Goal: Book appointment/travel/reservation

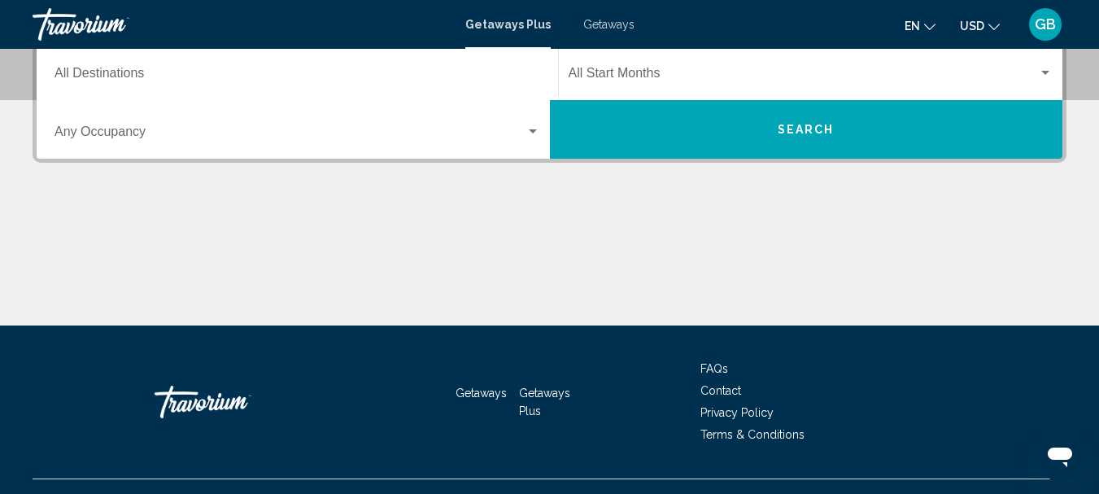
scroll to position [419, 0]
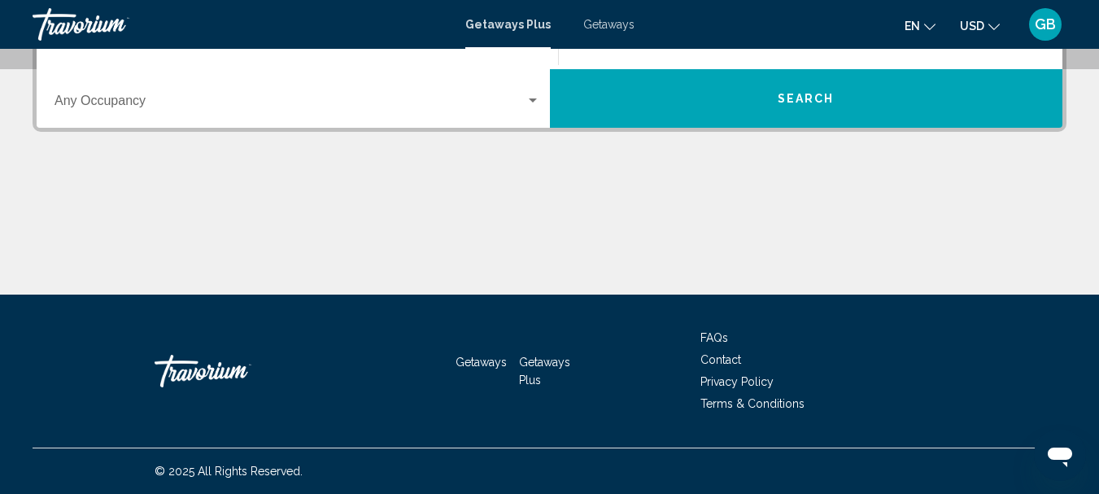
click at [767, 103] on button "Search" at bounding box center [807, 98] width 514 height 59
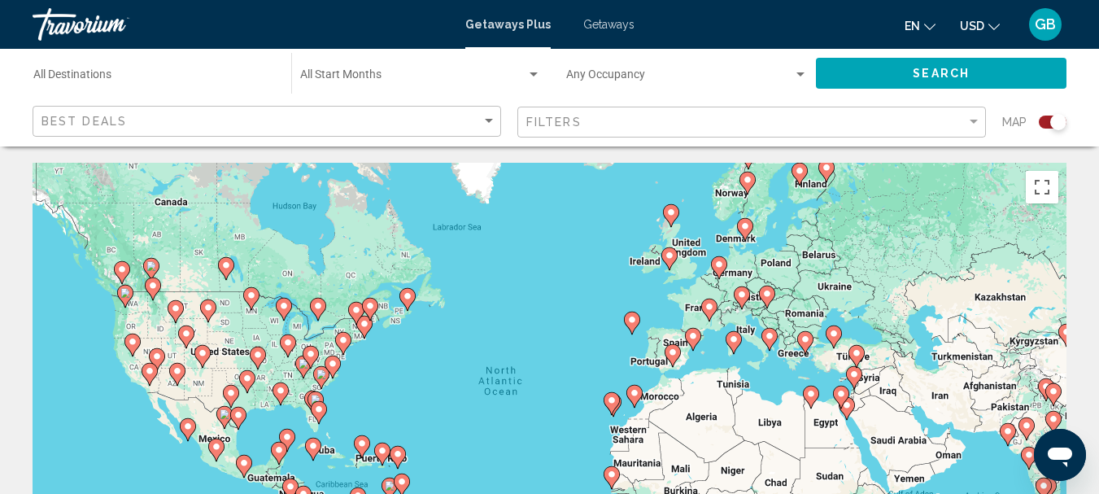
click at [176, 435] on div "To activate drag with keyboard, press Alt + Enter. Once in keyboard drag state,…" at bounding box center [550, 407] width 1034 height 488
click at [189, 435] on icon "Main content" at bounding box center [187, 429] width 15 height 21
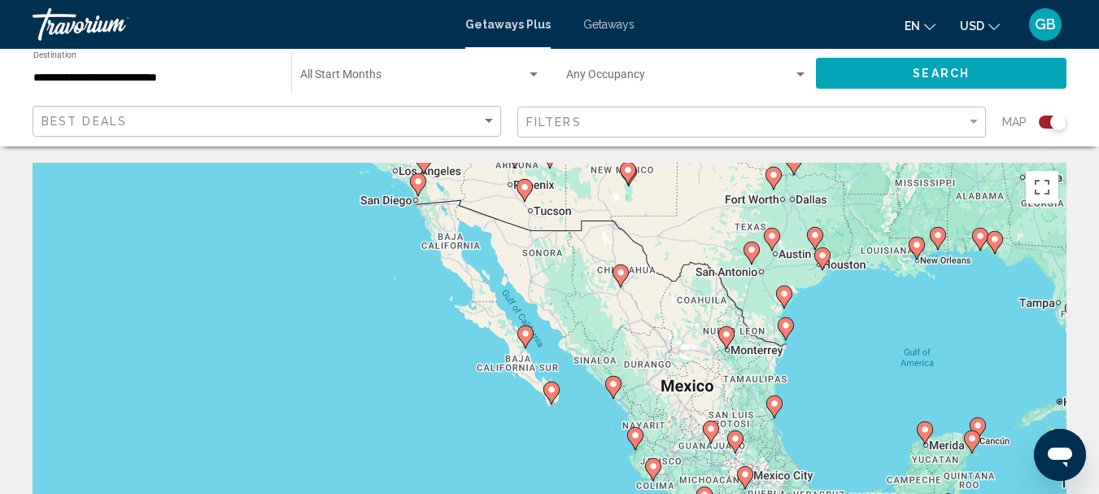
click at [533, 402] on div "To activate drag with keyboard, press Alt + Enter. Once in keyboard drag state,…" at bounding box center [550, 407] width 1034 height 488
click at [534, 382] on div "To activate drag with keyboard, press Alt + Enter. Once in keyboard drag state,…" at bounding box center [550, 407] width 1034 height 488
click at [546, 382] on gmp-advanced-marker "Main content" at bounding box center [552, 393] width 16 height 24
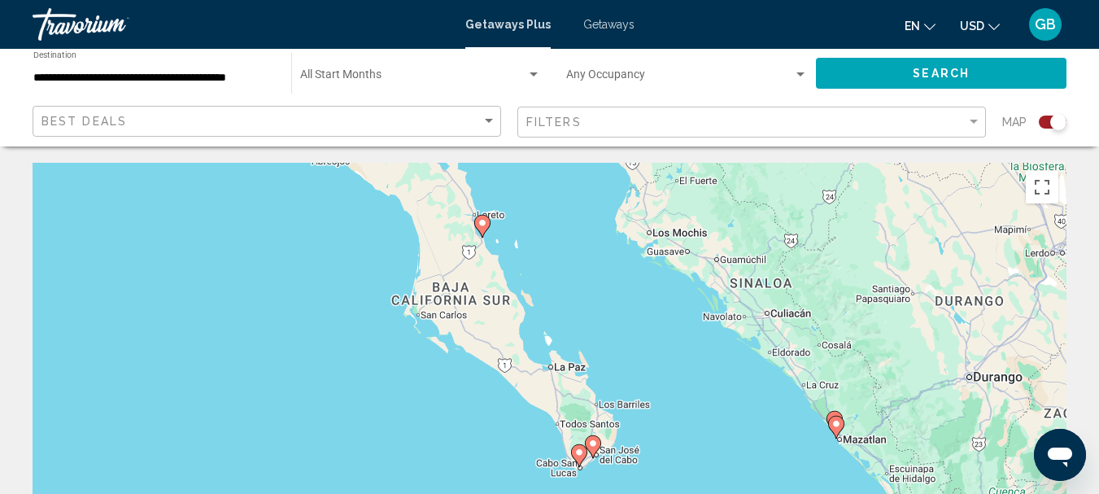
drag, startPoint x: 523, startPoint y: 369, endPoint x: 626, endPoint y: 497, distance: 164.5
click at [626, 493] on html "**********" at bounding box center [549, 247] width 1099 height 494
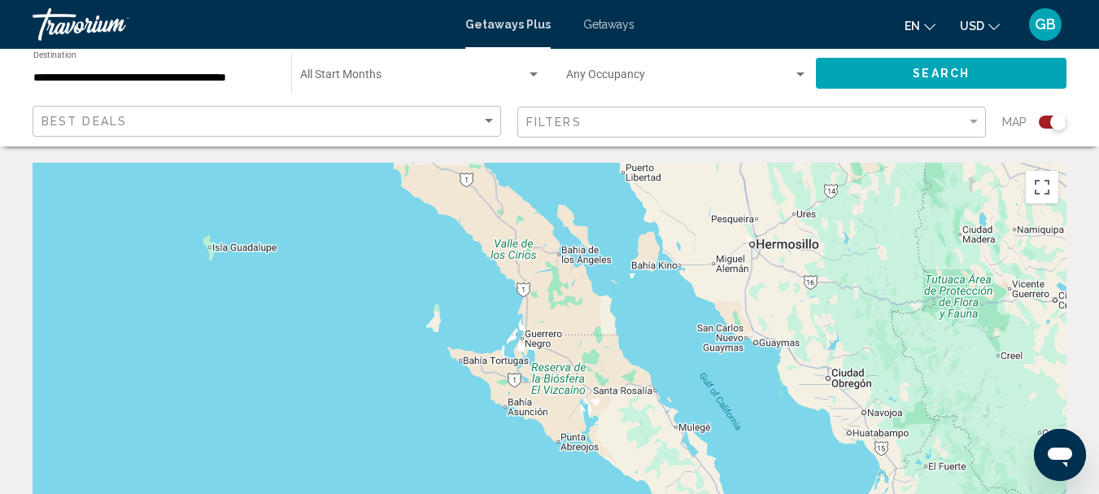
drag, startPoint x: 446, startPoint y: 345, endPoint x: 557, endPoint y: 507, distance: 196.6
click at [557, 493] on html "**********" at bounding box center [549, 247] width 1099 height 494
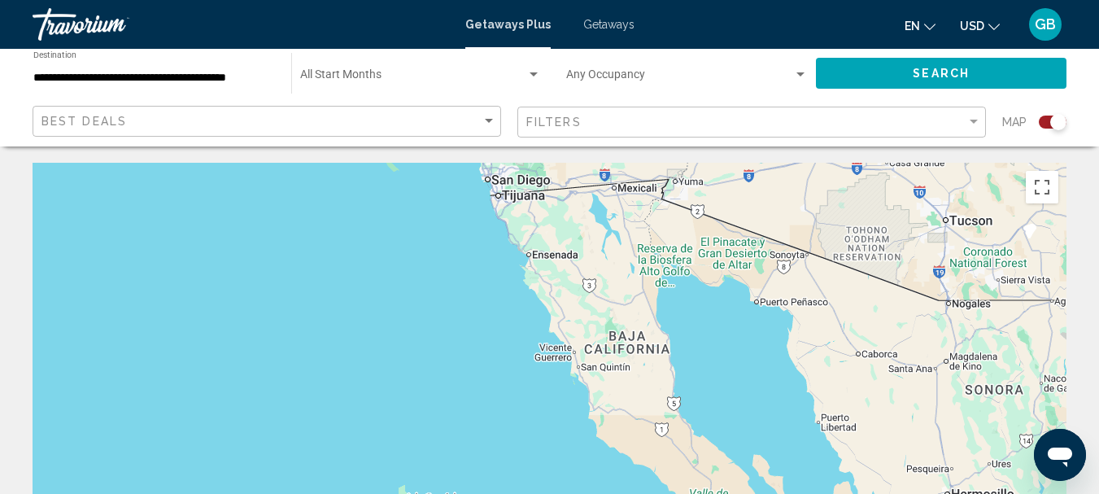
drag, startPoint x: 437, startPoint y: 274, endPoint x: 634, endPoint y: 526, distance: 319.4
click at [634, 493] on html "**********" at bounding box center [549, 247] width 1099 height 494
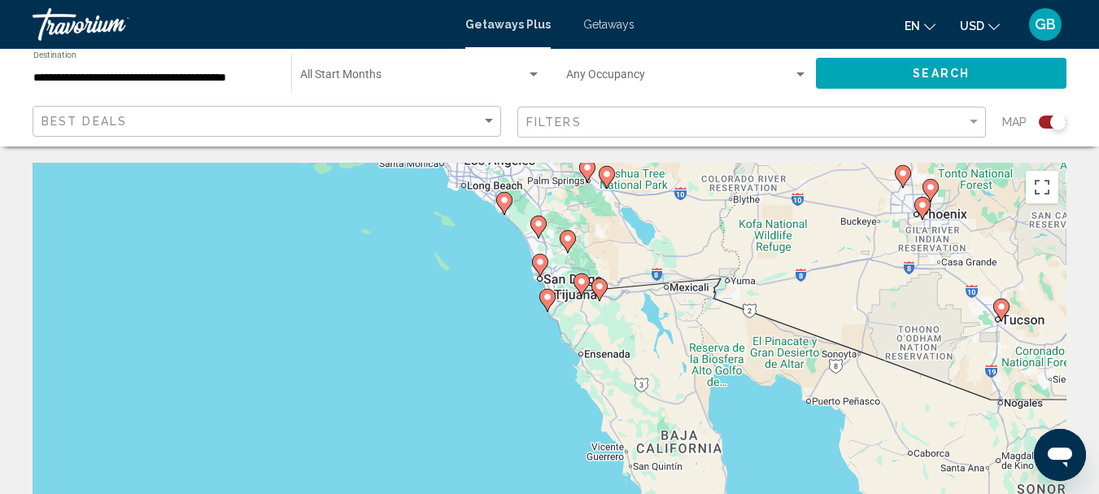
drag, startPoint x: 510, startPoint y: 274, endPoint x: 561, endPoint y: 376, distance: 113.6
click at [561, 376] on div "To activate drag with keyboard, press Alt + Enter. Once in keyboard drag state,…" at bounding box center [550, 407] width 1034 height 488
click at [537, 267] on icon "Main content" at bounding box center [539, 265] width 15 height 21
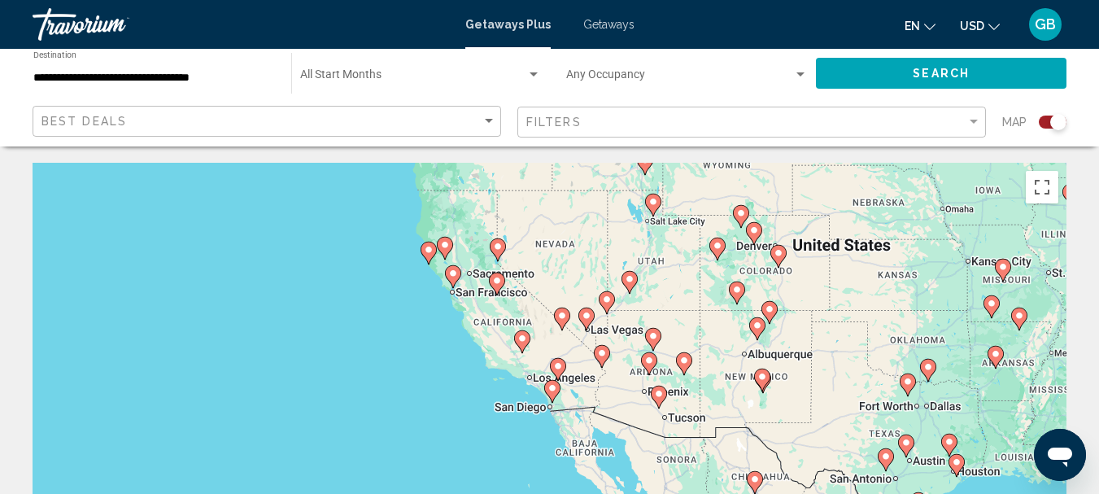
click at [551, 389] on image "Main content" at bounding box center [553, 388] width 10 height 10
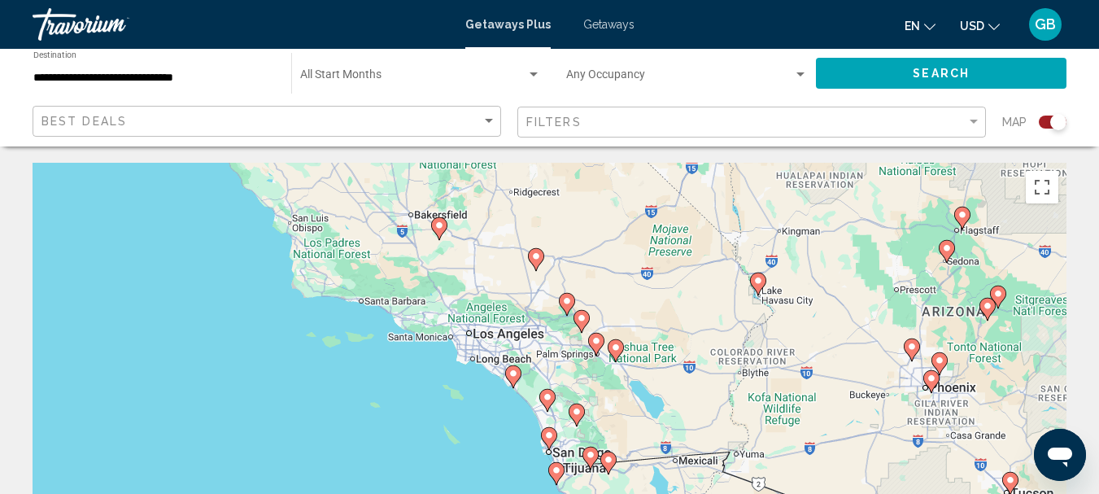
click at [545, 440] on icon "Main content" at bounding box center [548, 438] width 15 height 21
type input "**********"
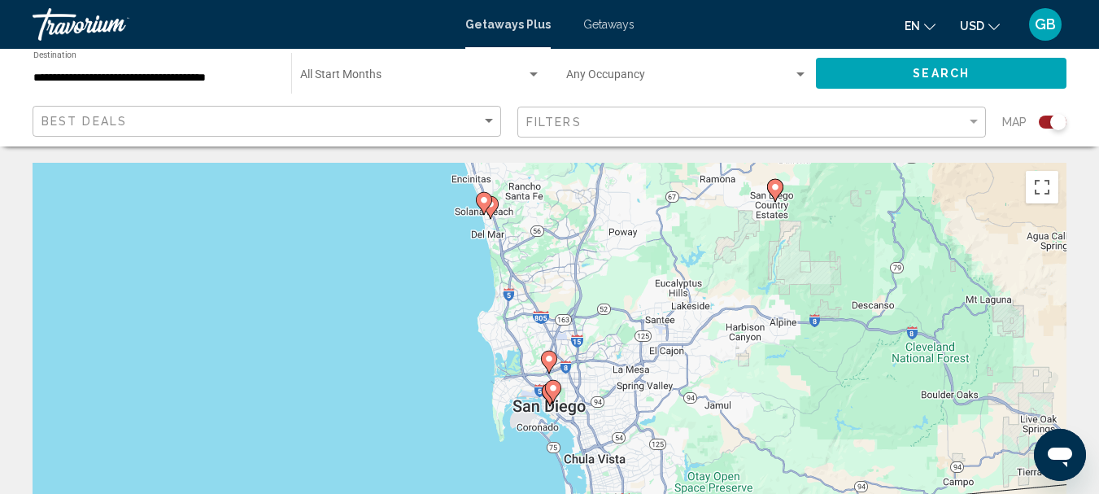
click at [553, 402] on icon "Main content" at bounding box center [553, 391] width 16 height 23
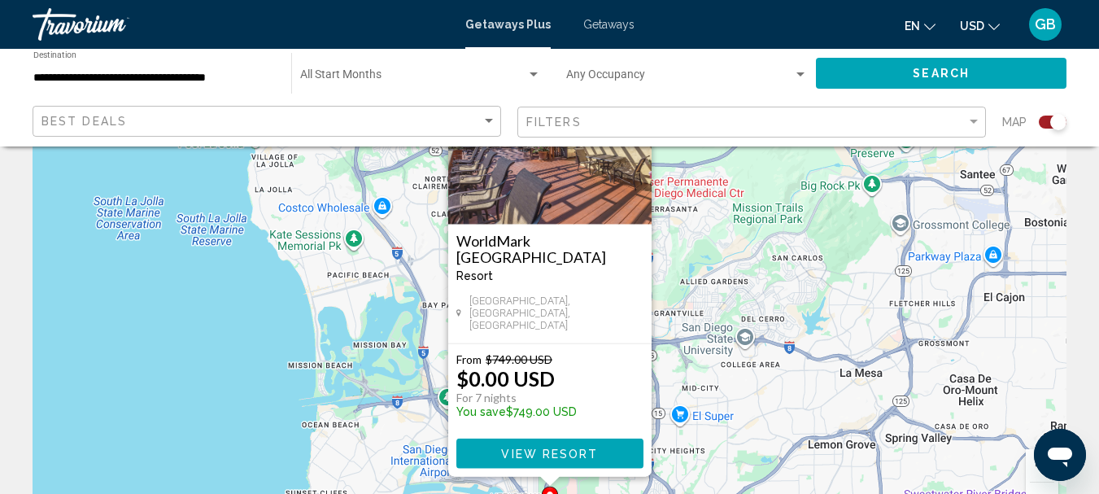
scroll to position [130, 0]
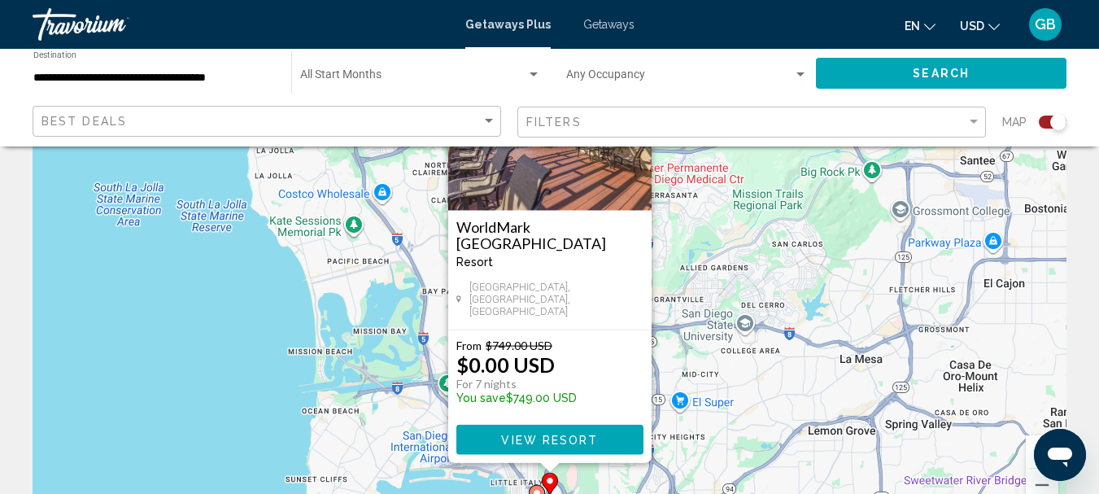
click at [535, 487] on icon "Main content" at bounding box center [536, 496] width 15 height 21
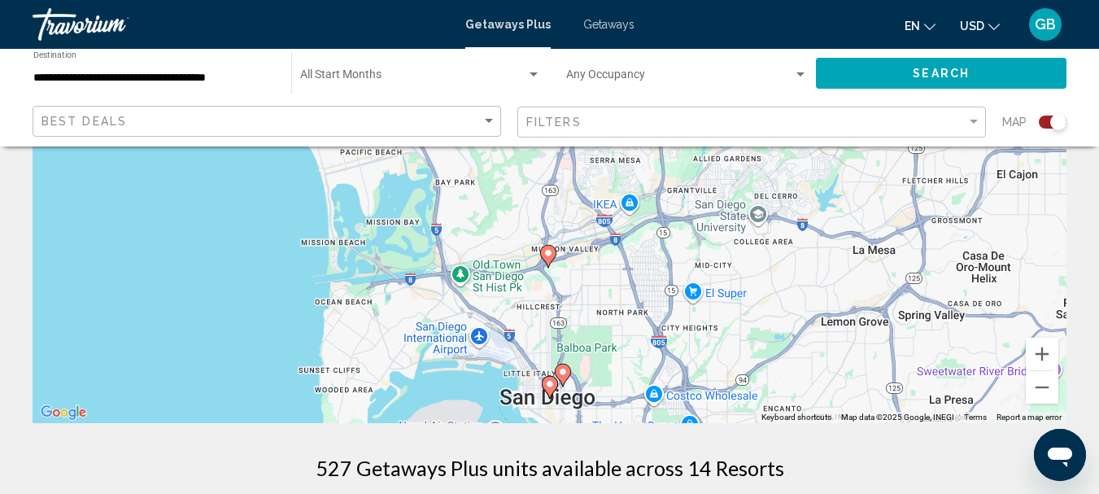
scroll to position [260, 0]
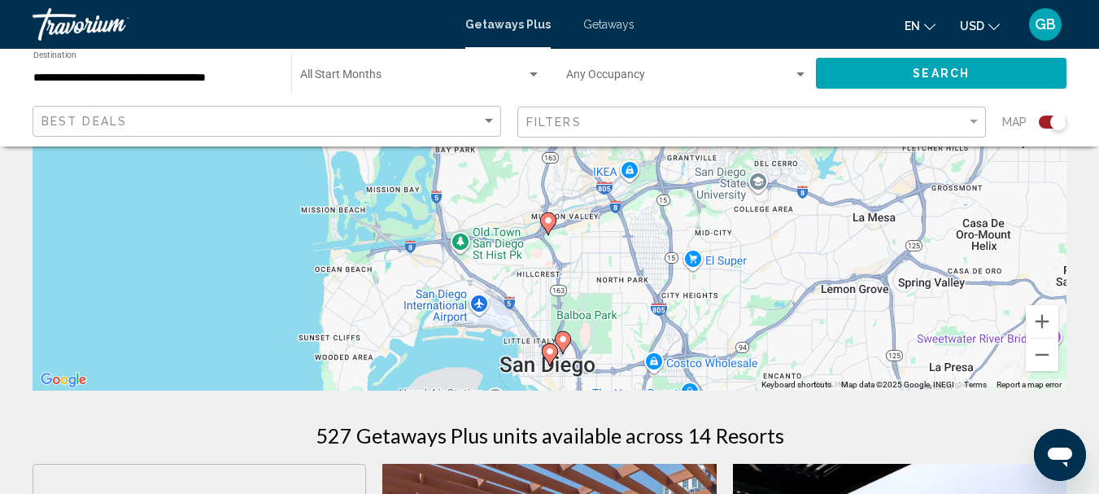
click at [553, 360] on icon "Main content" at bounding box center [549, 354] width 15 height 21
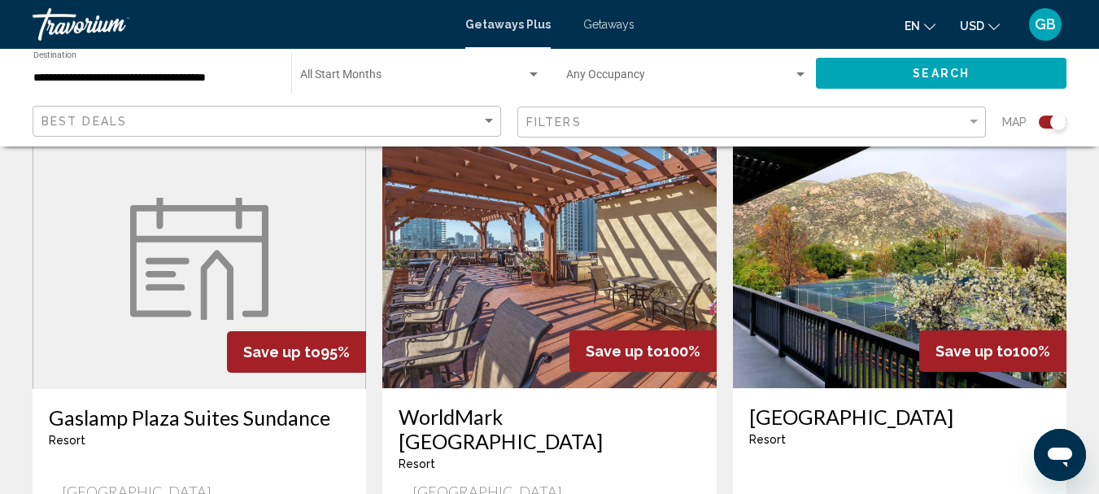
scroll to position [640, 0]
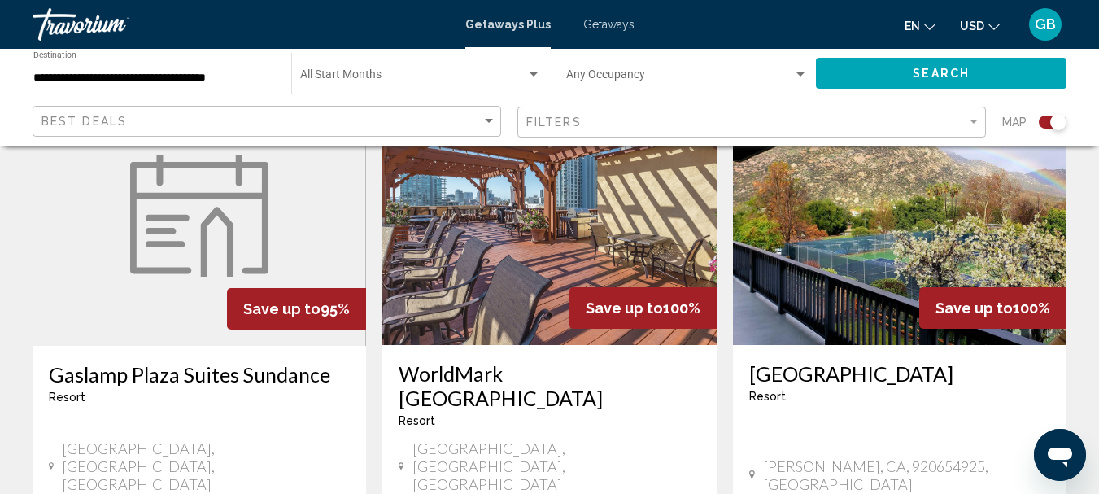
click at [844, 314] on img "Main content" at bounding box center [900, 215] width 334 height 260
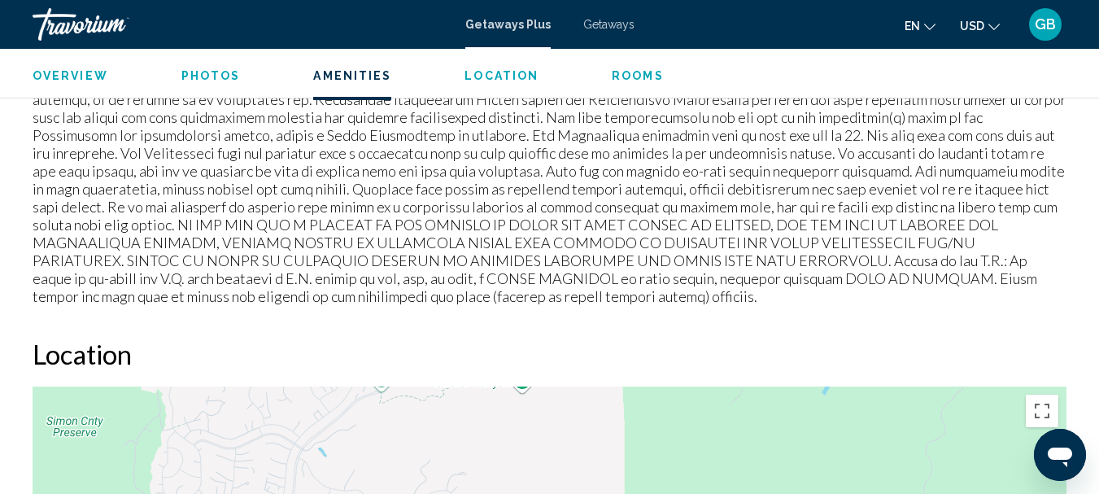
scroll to position [1899, 0]
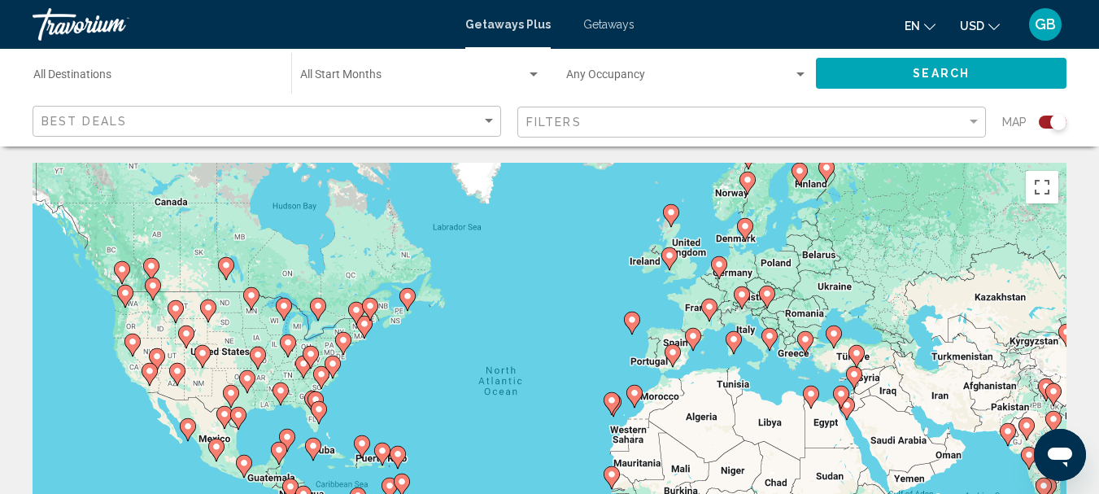
click at [129, 304] on gmp-advanced-marker "Main content" at bounding box center [125, 296] width 16 height 24
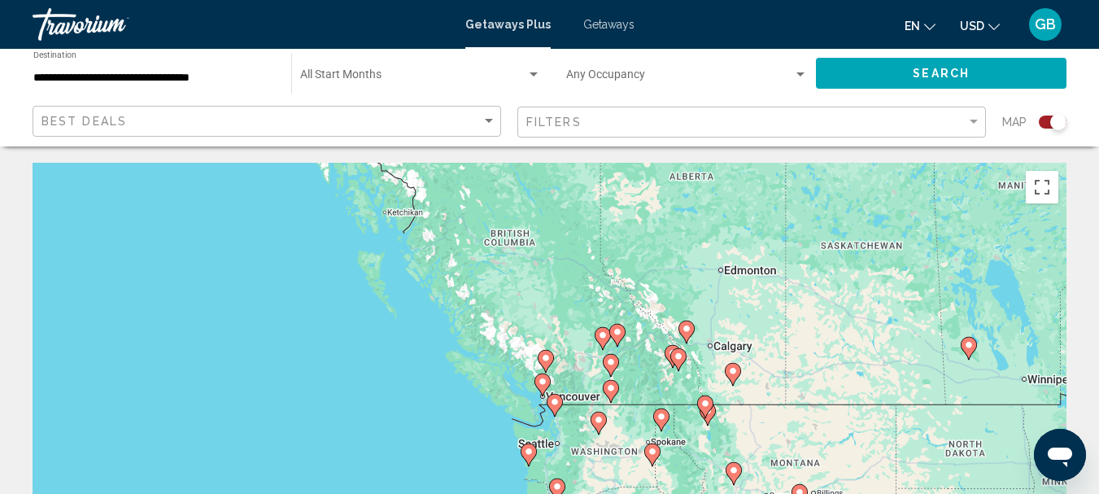
click at [531, 461] on icon "Main content" at bounding box center [528, 454] width 15 height 21
type input "**********"
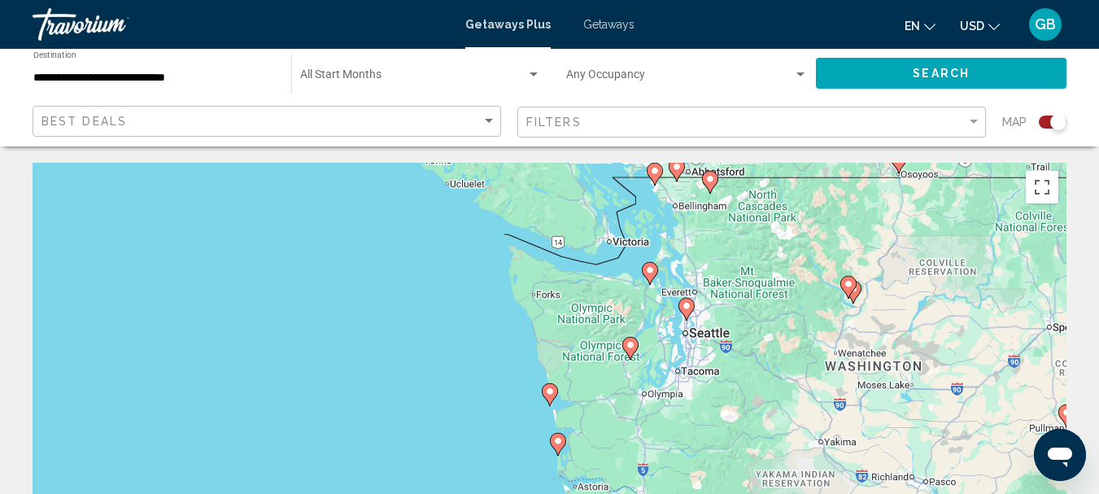
click at [557, 455] on icon "Main content" at bounding box center [558, 444] width 16 height 23
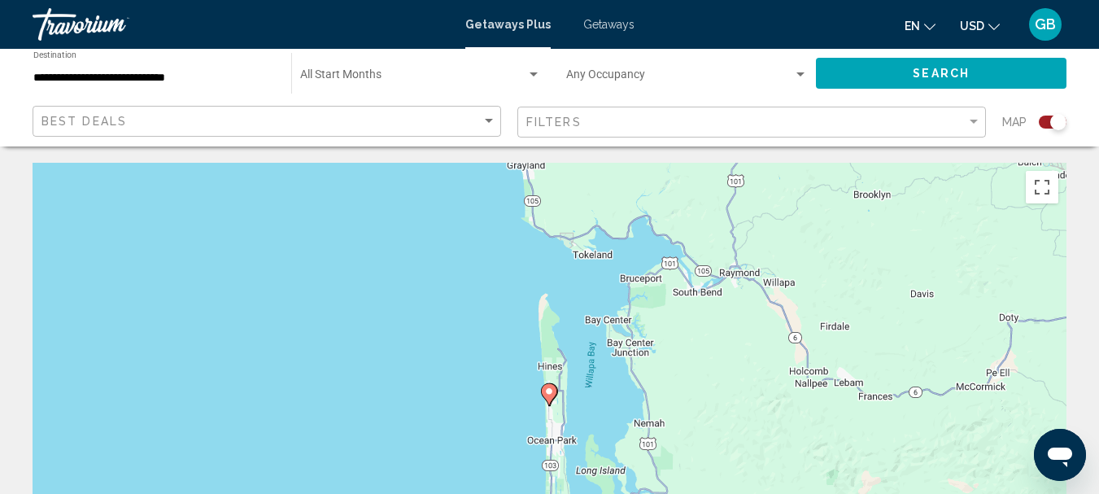
click at [549, 393] on image "Main content" at bounding box center [549, 392] width 10 height 10
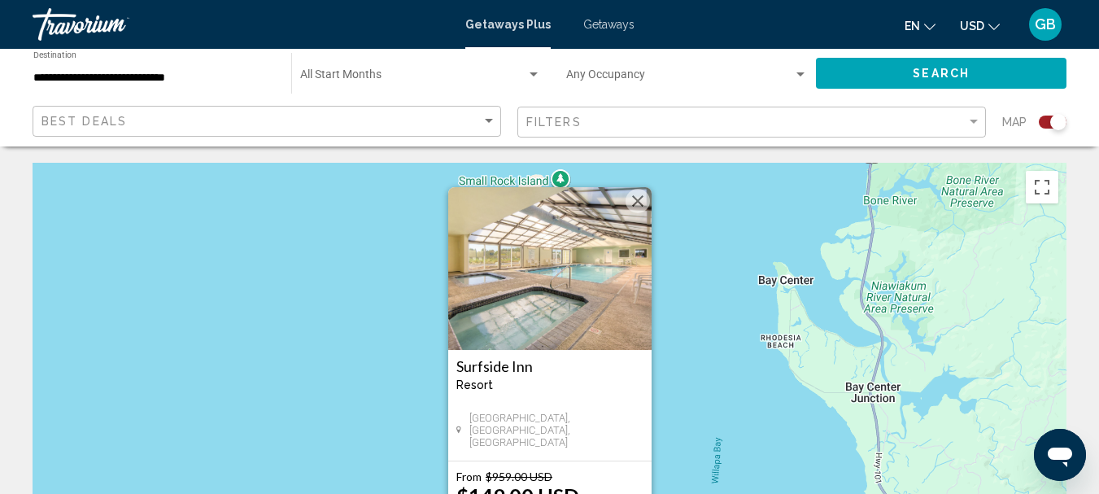
click at [641, 210] on button "Close" at bounding box center [638, 201] width 24 height 24
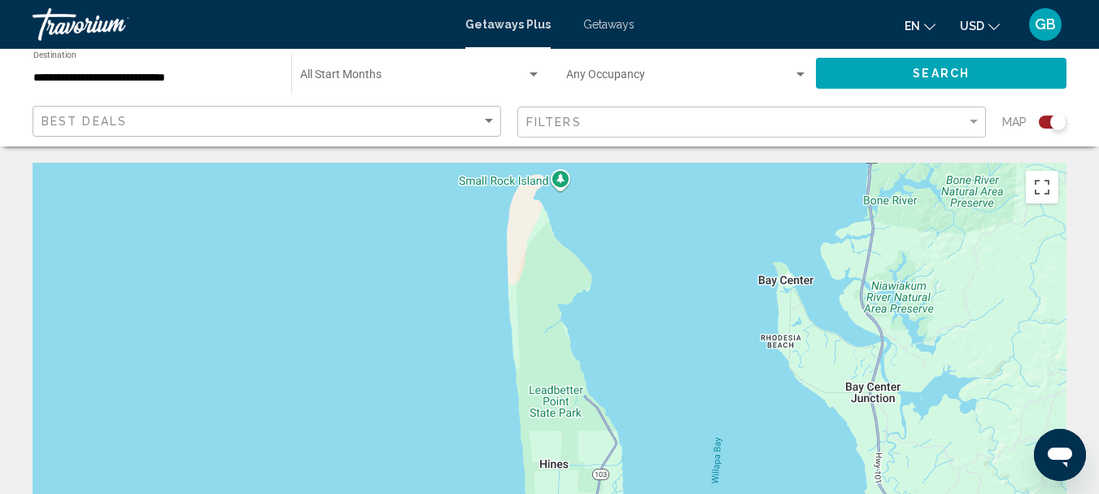
drag, startPoint x: 632, startPoint y: 327, endPoint x: 664, endPoint y: 352, distance: 41.2
click at [664, 352] on div "To activate drag with keyboard, press Alt + Enter. Once in keyboard drag state,…" at bounding box center [550, 407] width 1034 height 488
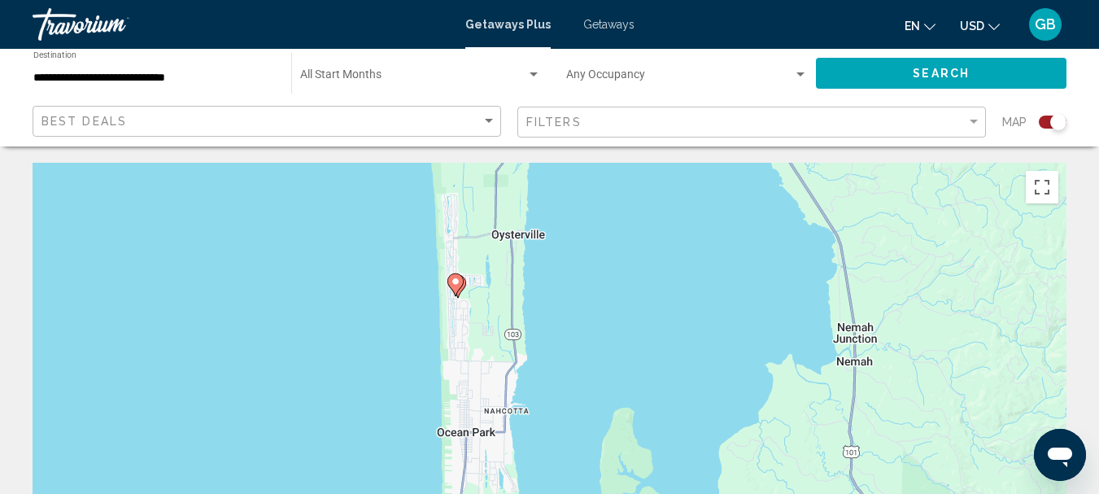
drag, startPoint x: 695, startPoint y: 361, endPoint x: 564, endPoint y: 7, distance: 378.2
click at [564, 7] on div "**********" at bounding box center [549, 247] width 1099 height 494
click at [462, 286] on gmp-advanced-marker "Main content" at bounding box center [456, 285] width 16 height 24
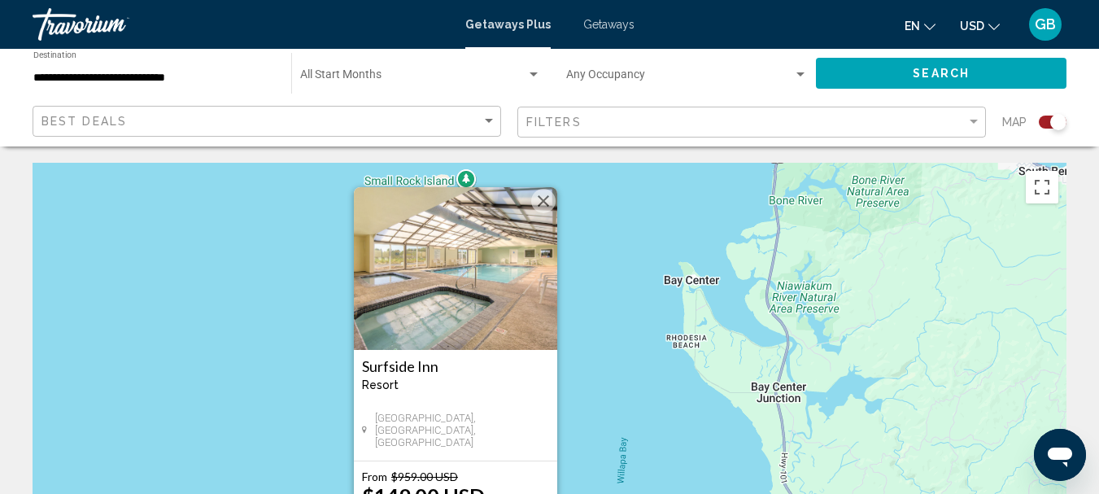
click at [544, 197] on button "Close" at bounding box center [543, 201] width 24 height 24
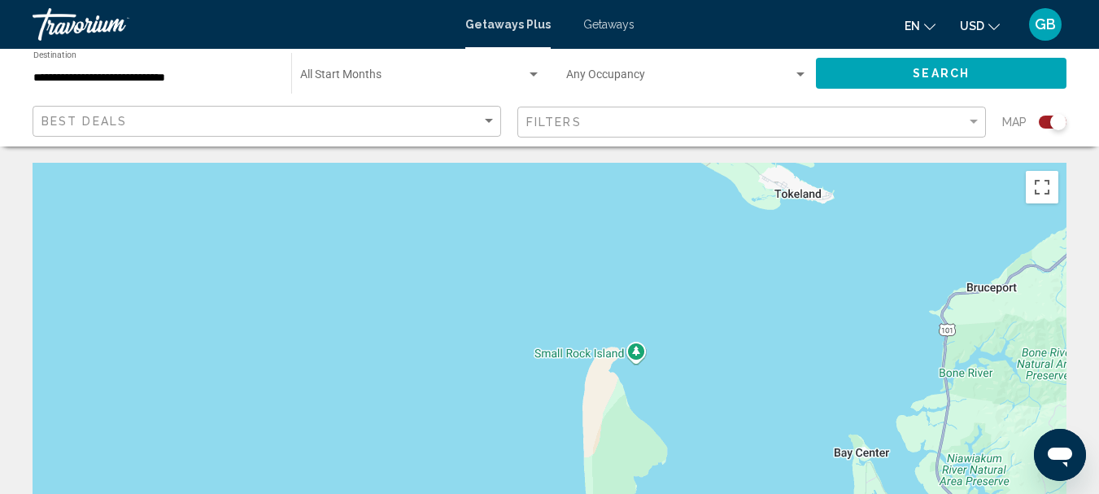
drag, startPoint x: 574, startPoint y: 356, endPoint x: 746, endPoint y: 518, distance: 236.6
click at [746, 493] on html "**********" at bounding box center [549, 247] width 1099 height 494
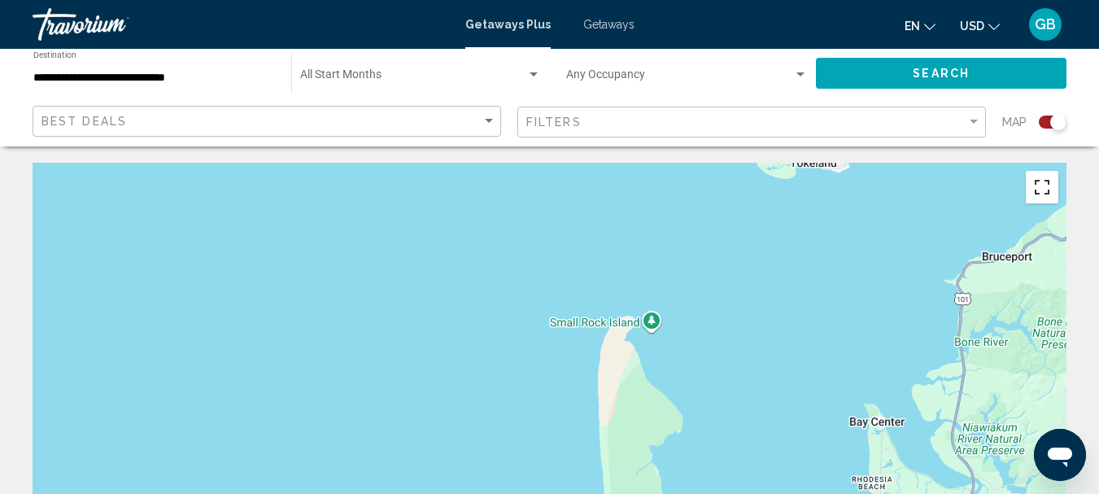
click at [1041, 189] on button "Toggle fullscreen view" at bounding box center [1042, 187] width 33 height 33
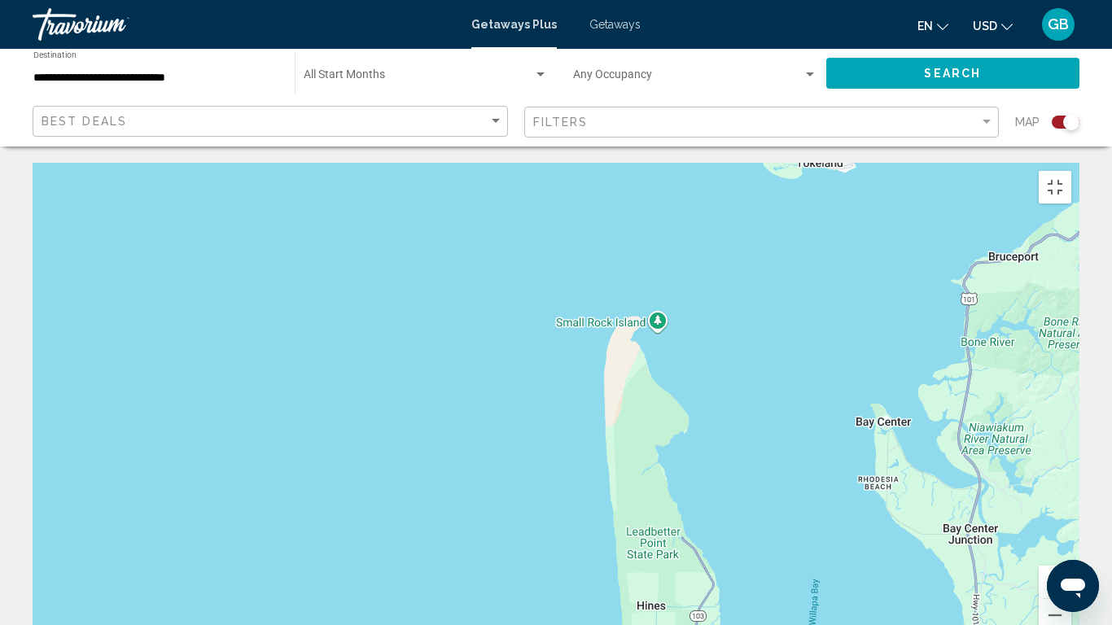
click at [1041, 287] on div "To activate drag with keyboard, press Alt + Enter. Once in keyboard drag state,…" at bounding box center [556, 407] width 1047 height 488
click at [1071, 171] on button "Toggle fullscreen view" at bounding box center [1054, 187] width 33 height 33
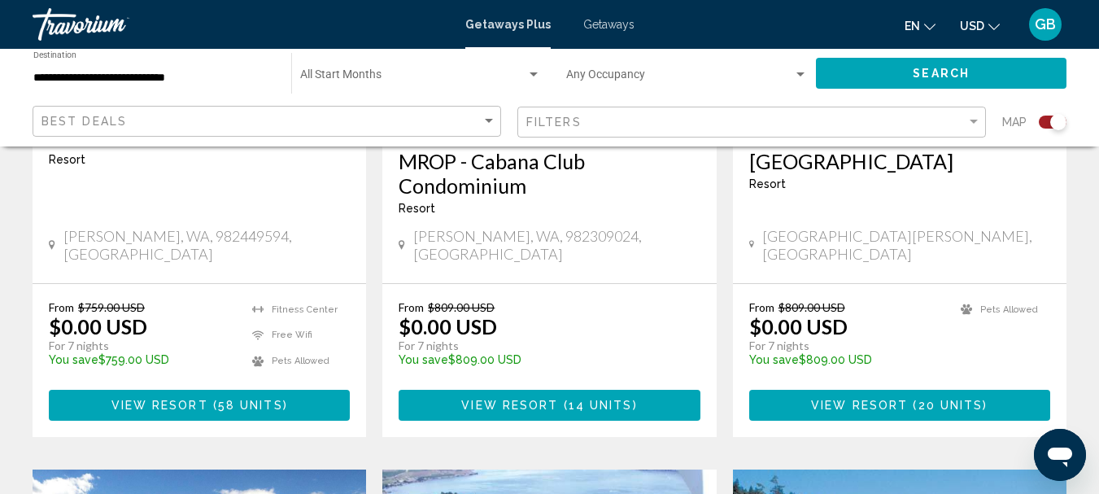
scroll to position [1041, 0]
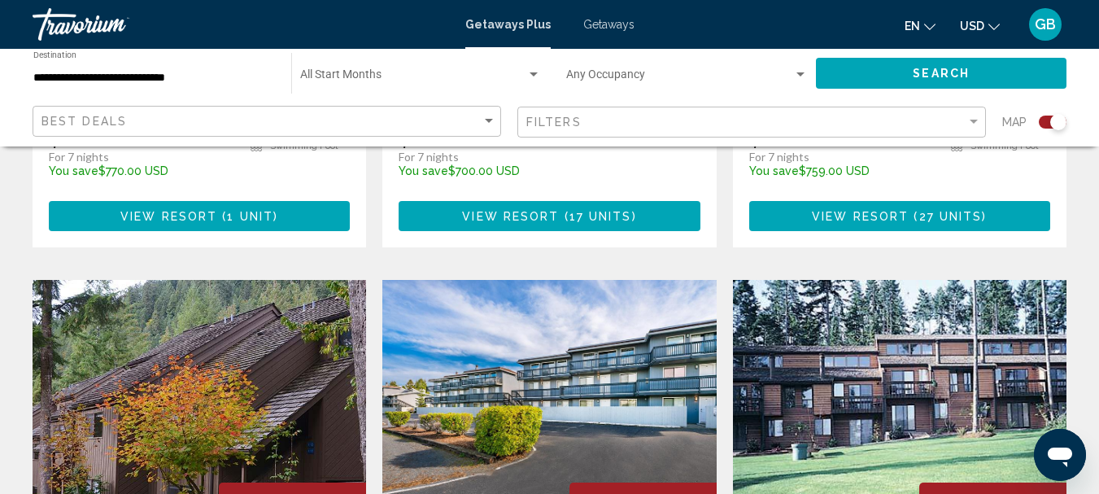
drag, startPoint x: 1104, startPoint y: 230, endPoint x: 483, endPoint y: 270, distance: 622.2
click at [483, 280] on img "Main content" at bounding box center [549, 410] width 334 height 260
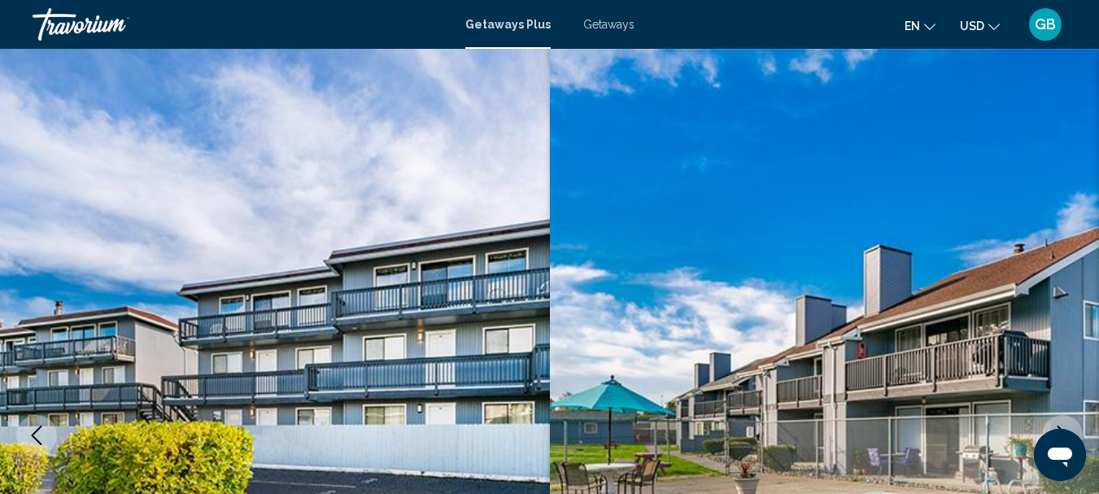
scroll to position [189, 0]
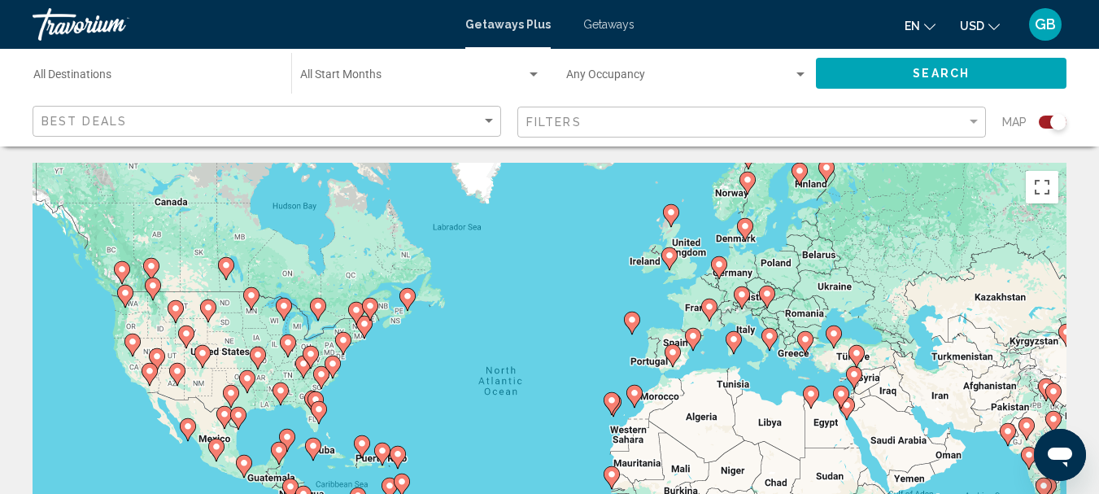
click at [123, 288] on icon "Main content" at bounding box center [124, 296] width 15 height 21
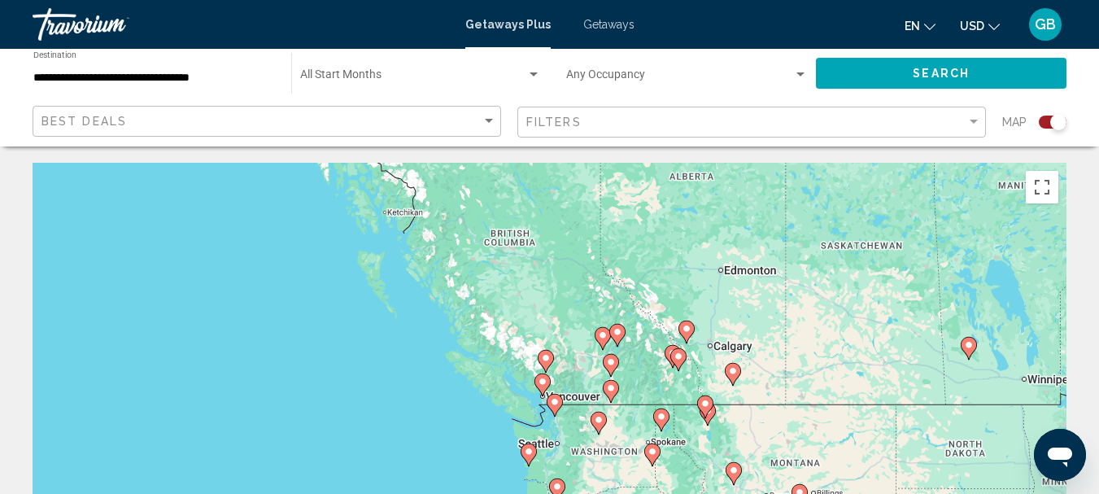
click at [532, 446] on icon "Main content" at bounding box center [528, 454] width 15 height 21
type input "**********"
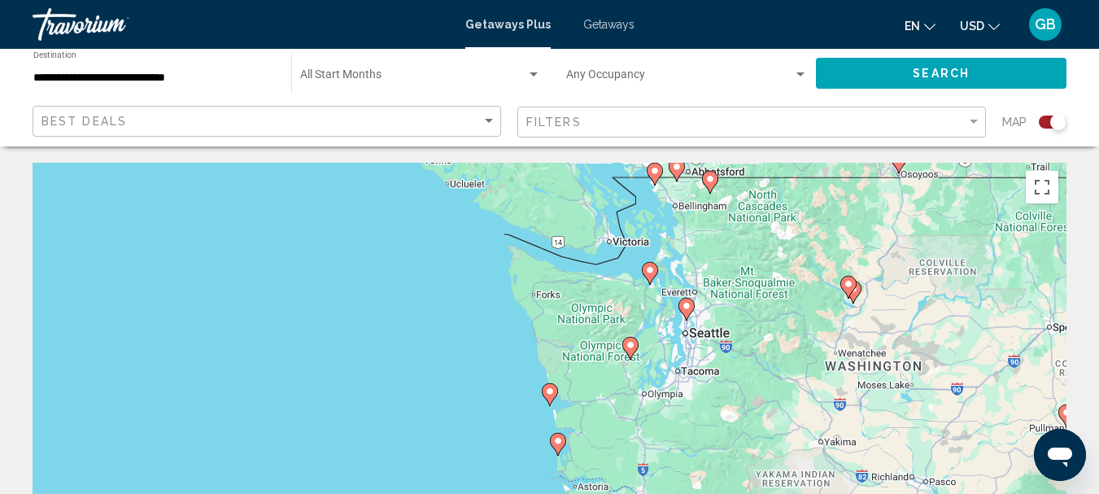
click at [551, 392] on image "Main content" at bounding box center [550, 392] width 10 height 10
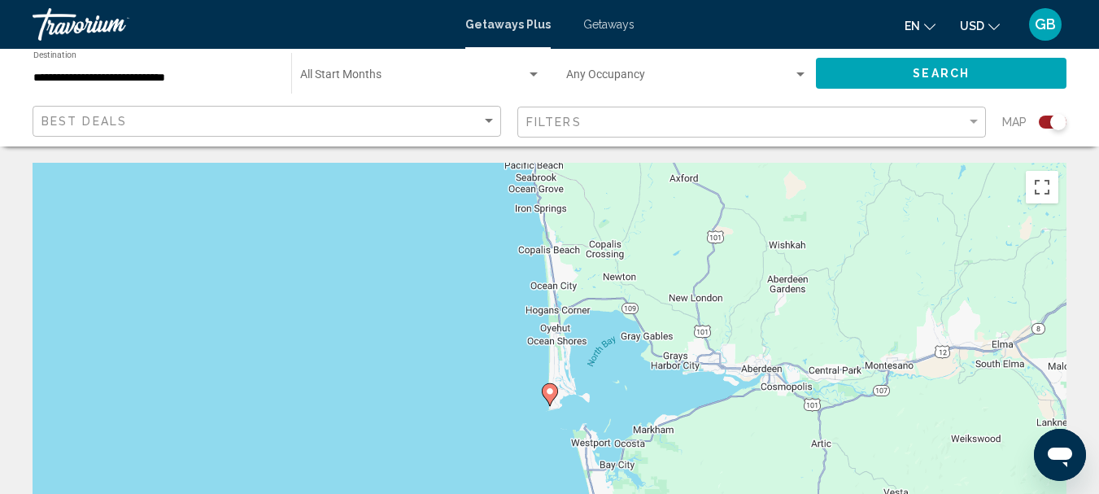
click at [549, 397] on icon "Main content" at bounding box center [549, 394] width 15 height 21
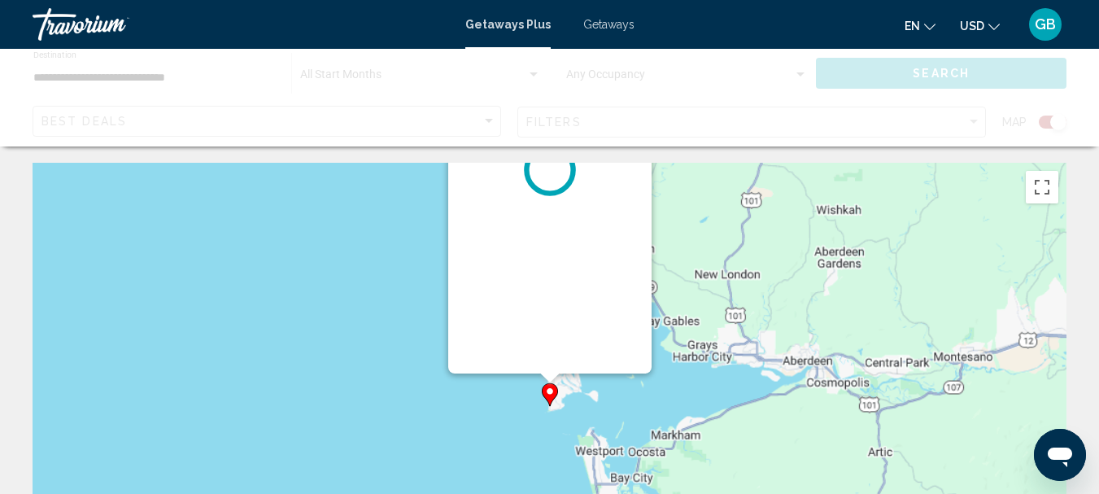
click at [550, 407] on div "To navigate, press the arrow keys. To activate drag with keyboard, press Alt + …" at bounding box center [1067, 407] width 1034 height 0
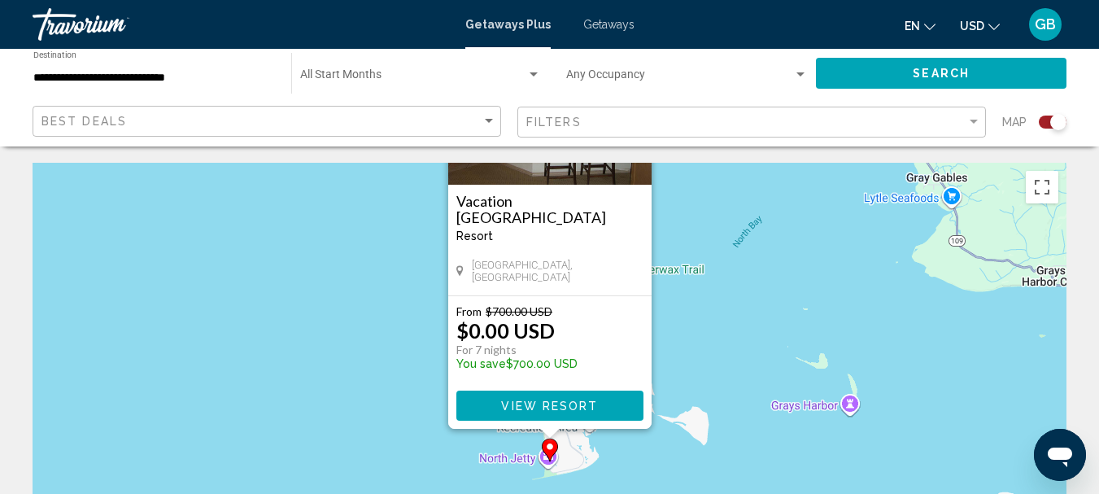
click at [623, 177] on img "Main content" at bounding box center [549, 103] width 203 height 163
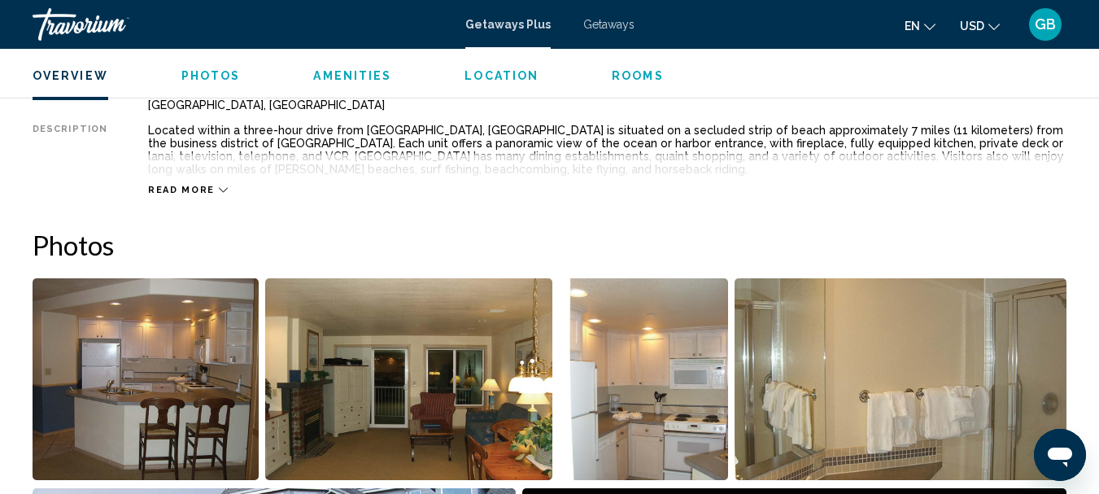
scroll to position [189, 0]
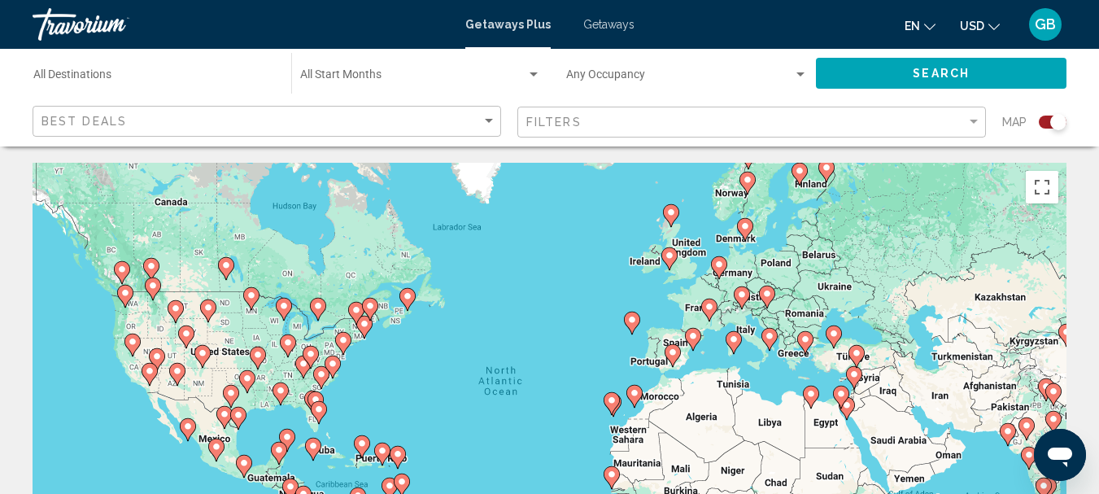
click at [130, 299] on icon "Main content" at bounding box center [125, 296] width 16 height 23
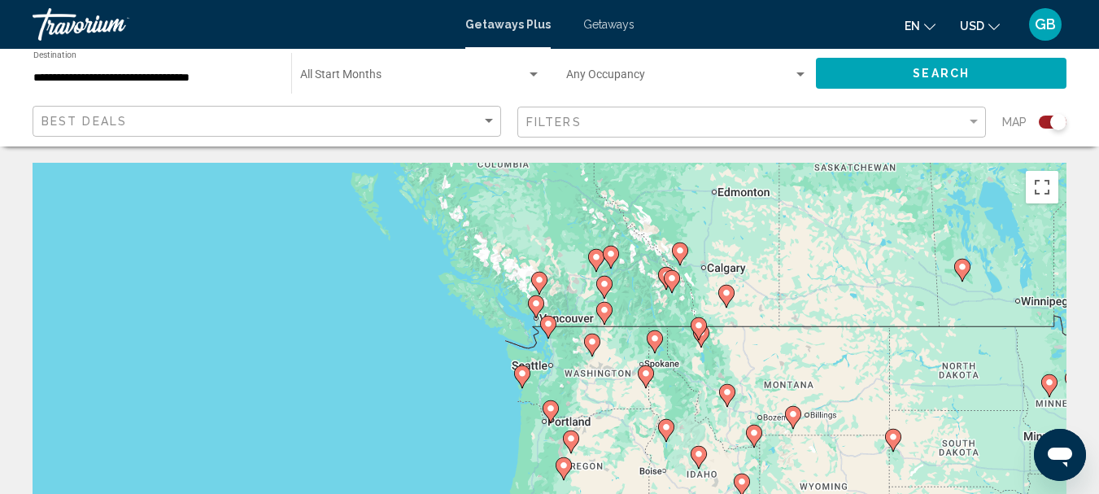
drag, startPoint x: 496, startPoint y: 430, endPoint x: 490, endPoint y: 351, distance: 80.0
click at [490, 351] on div "To navigate, press the arrow keys. To activate drag with keyboard, press Alt + …" at bounding box center [550, 407] width 1034 height 488
click at [524, 374] on image "Main content" at bounding box center [523, 374] width 10 height 10
type input "**********"
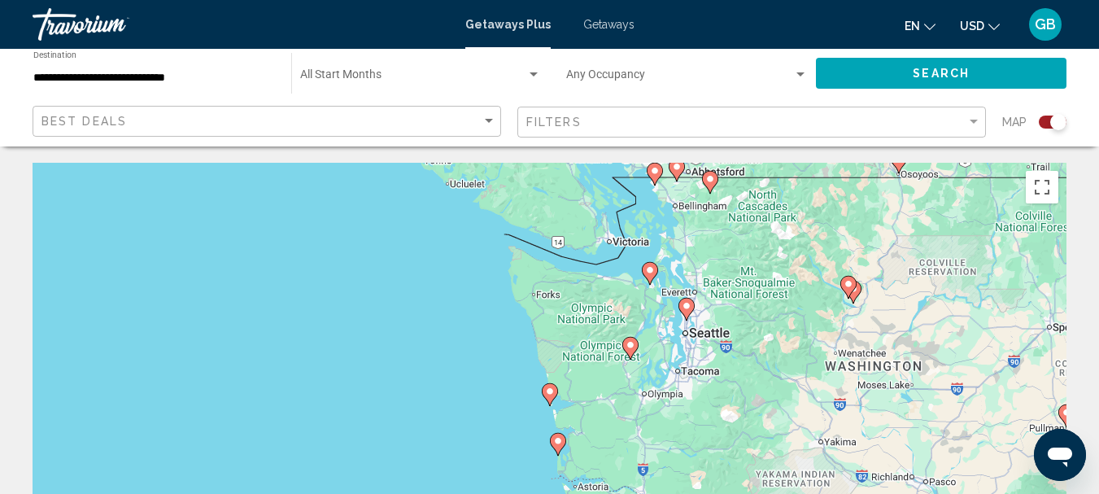
click at [627, 347] on image "Main content" at bounding box center [631, 345] width 10 height 10
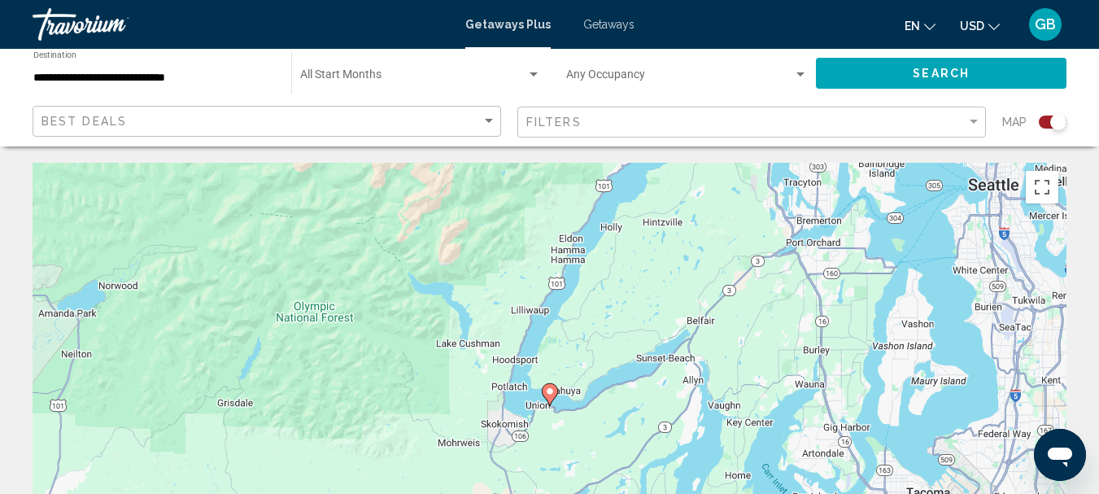
click at [550, 387] on image "Main content" at bounding box center [550, 392] width 10 height 10
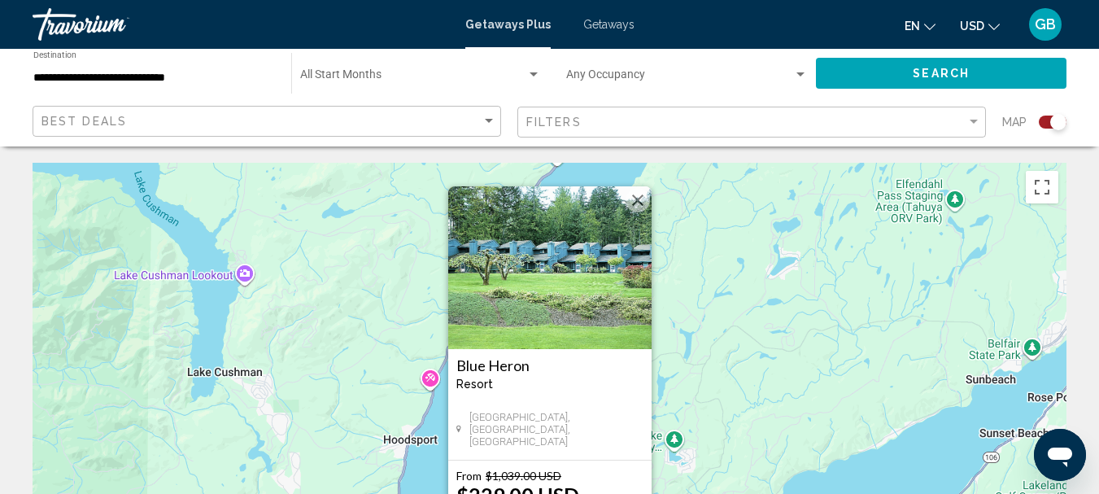
click at [635, 199] on button "Close" at bounding box center [638, 200] width 24 height 24
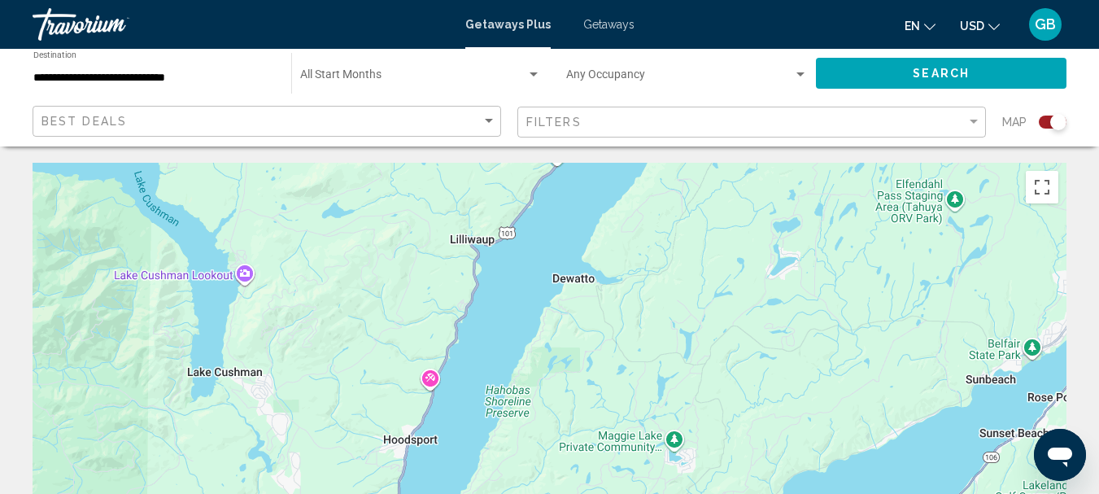
click at [591, 384] on div "To navigate, press the arrow keys. To activate drag with keyboard, press Alt + …" at bounding box center [550, 407] width 1034 height 488
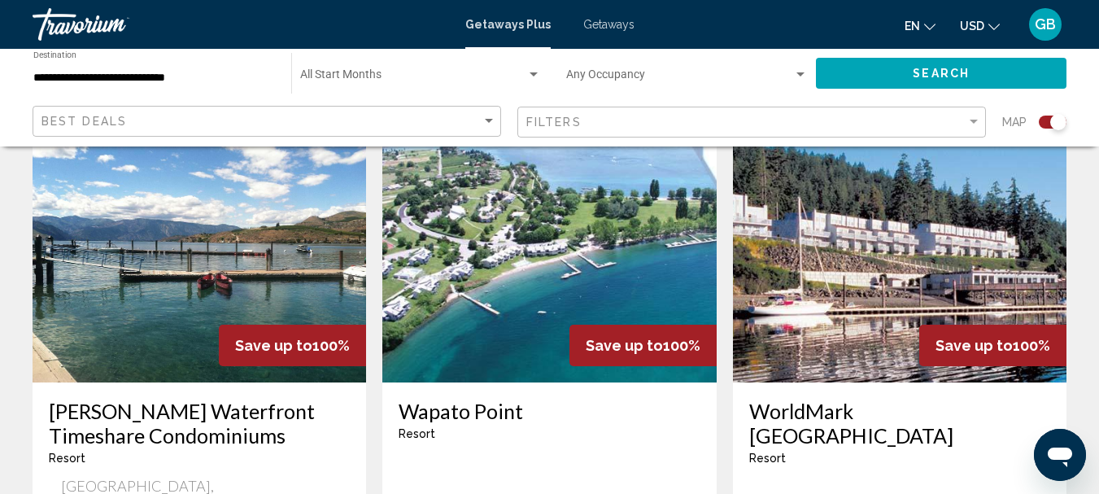
scroll to position [1826, 0]
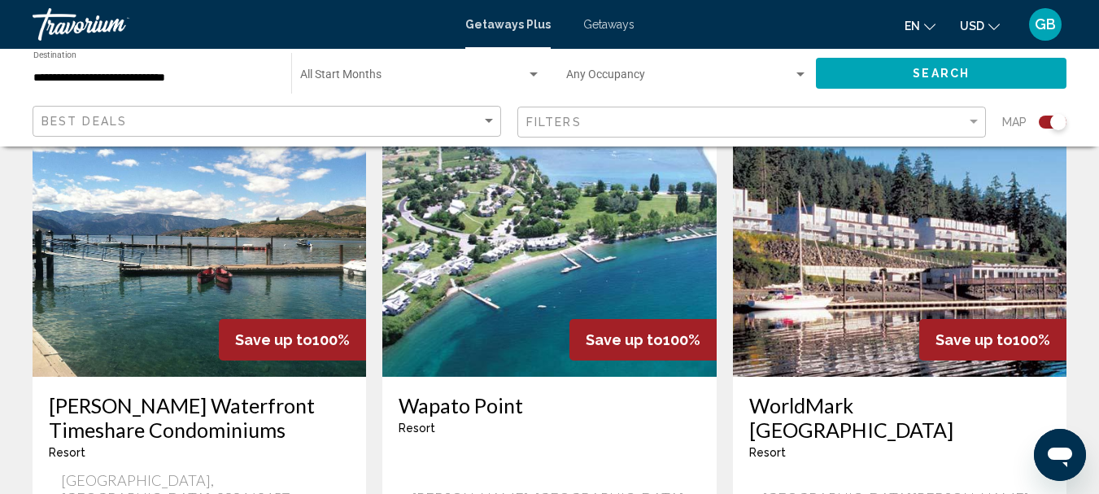
click at [151, 280] on img "Main content" at bounding box center [200, 246] width 334 height 260
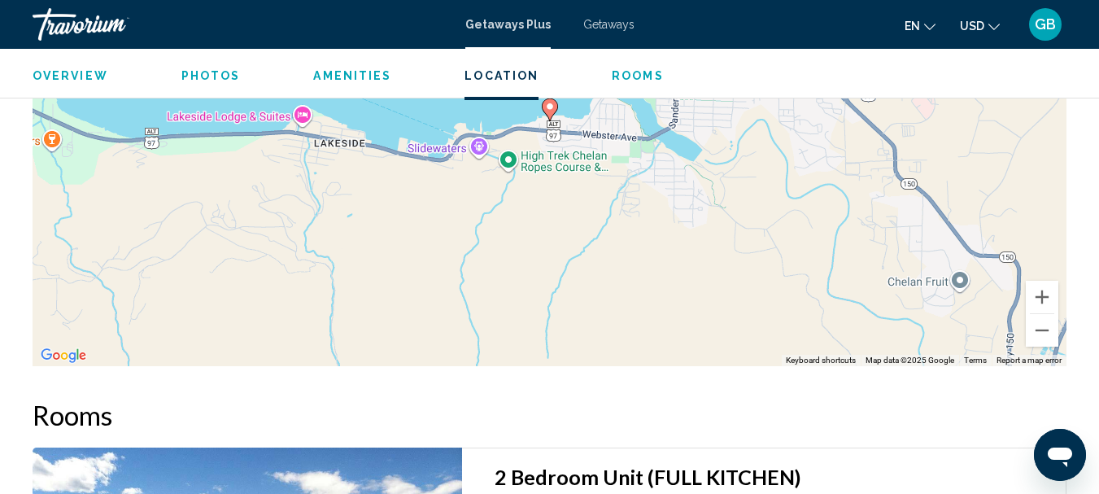
scroll to position [2293, 0]
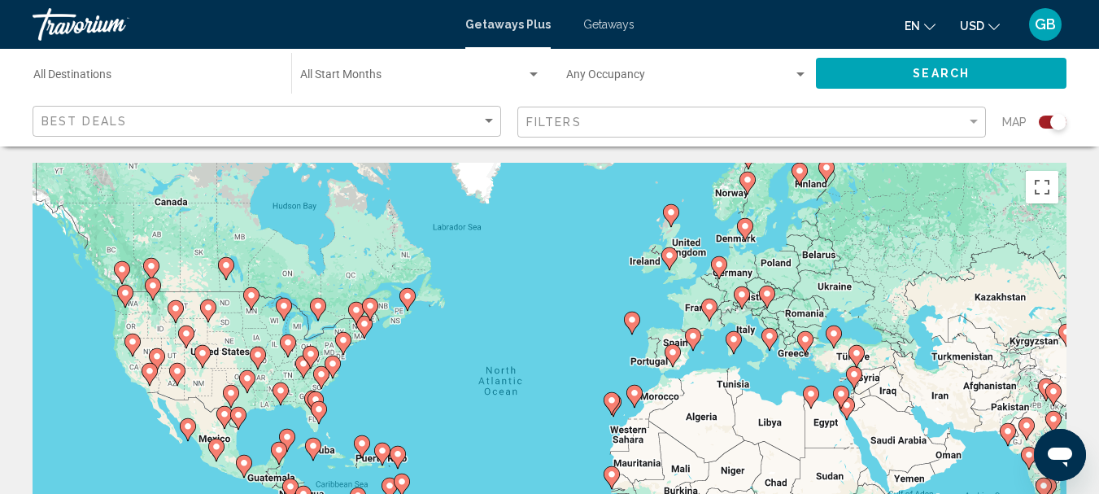
click at [183, 439] on gmp-advanced-marker "Main content" at bounding box center [188, 429] width 16 height 24
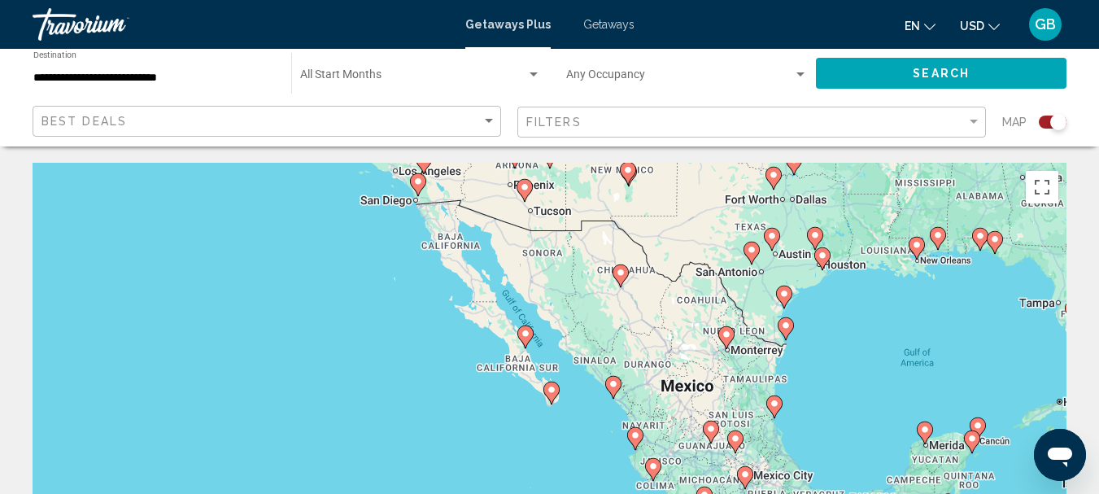
click at [527, 379] on div "To activate drag with keyboard, press Alt + Enter. Once in keyboard drag state,…" at bounding box center [550, 407] width 1034 height 488
click at [556, 400] on gmp-advanced-marker "Main content" at bounding box center [552, 393] width 16 height 24
type input "**********"
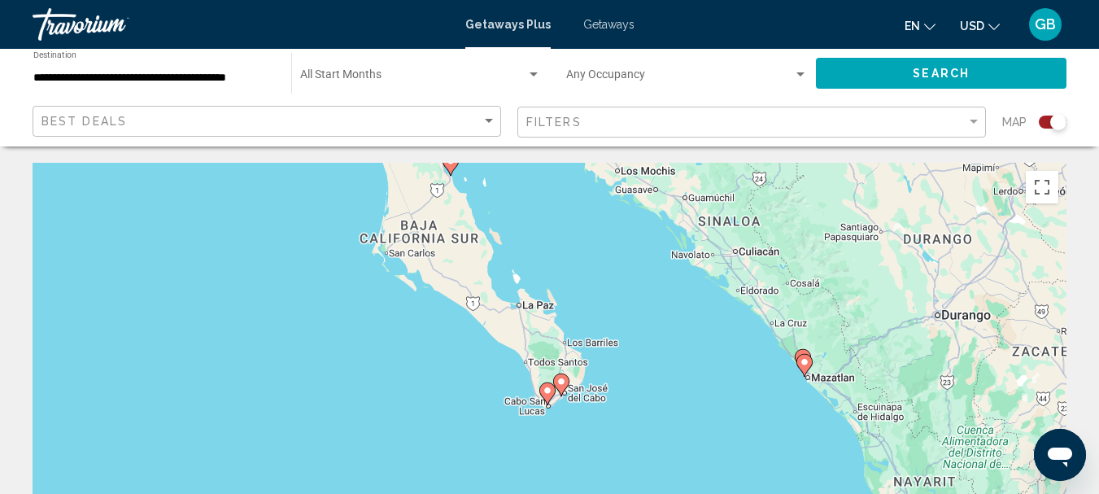
click at [556, 399] on div "To activate drag with keyboard, press Alt + Enter. Once in keyboard drag state,…" at bounding box center [550, 407] width 1034 height 488
click at [544, 392] on image "Main content" at bounding box center [548, 391] width 10 height 10
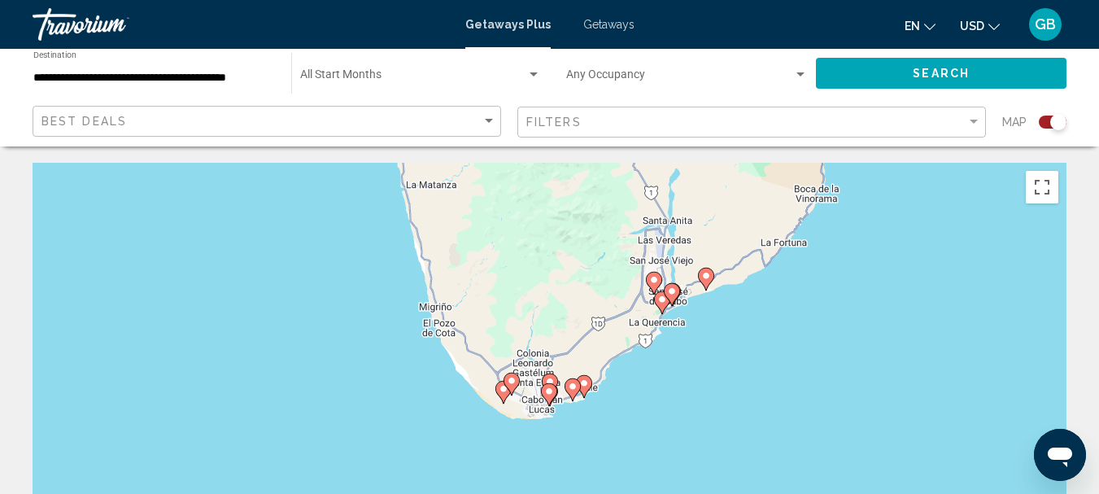
click at [544, 392] on icon "Main content" at bounding box center [548, 394] width 15 height 21
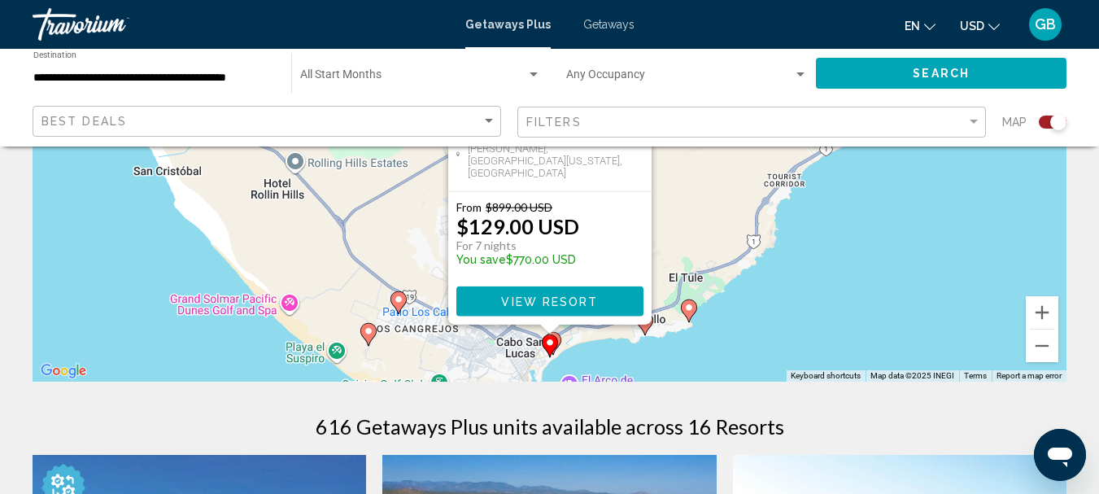
scroll to position [293, 0]
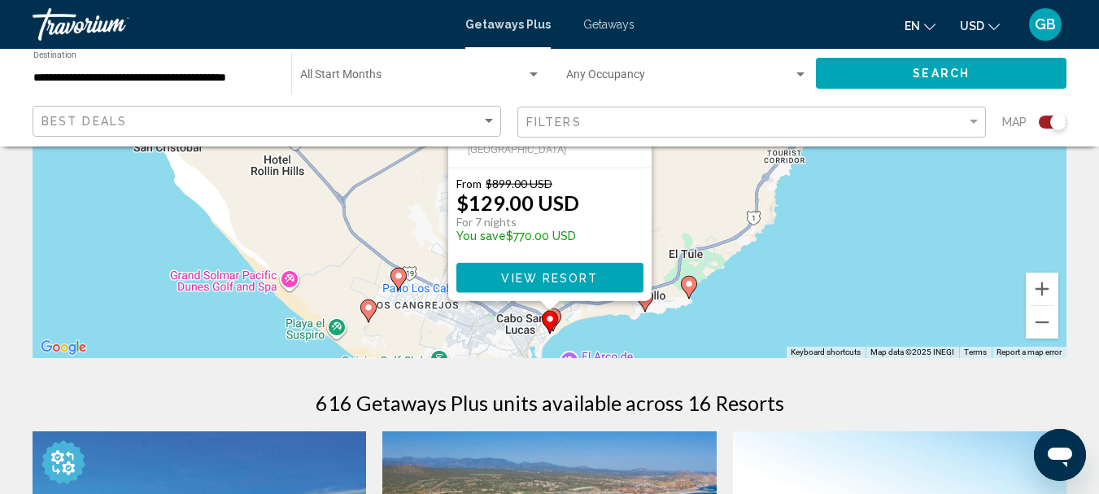
click at [558, 316] on icon "Main content" at bounding box center [552, 319] width 15 height 21
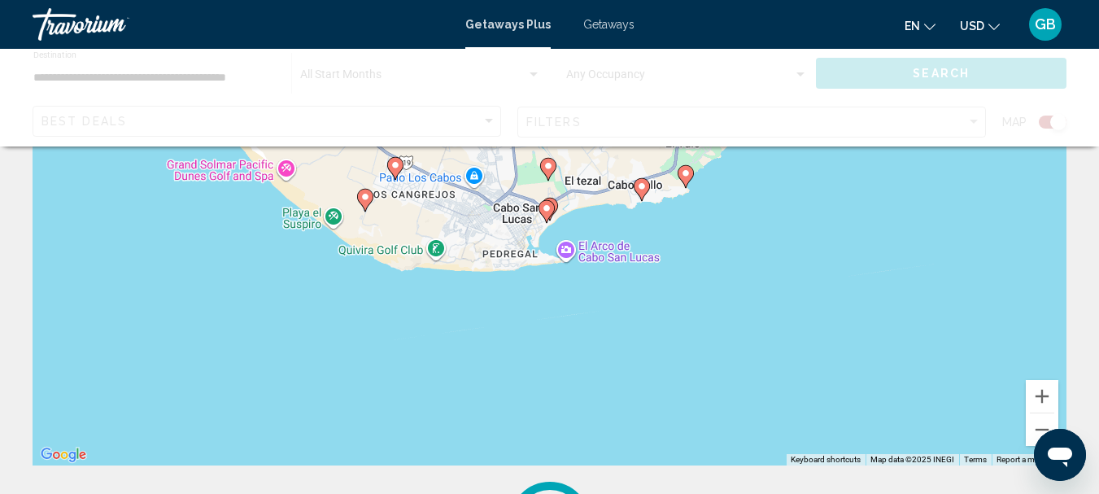
scroll to position [0, 0]
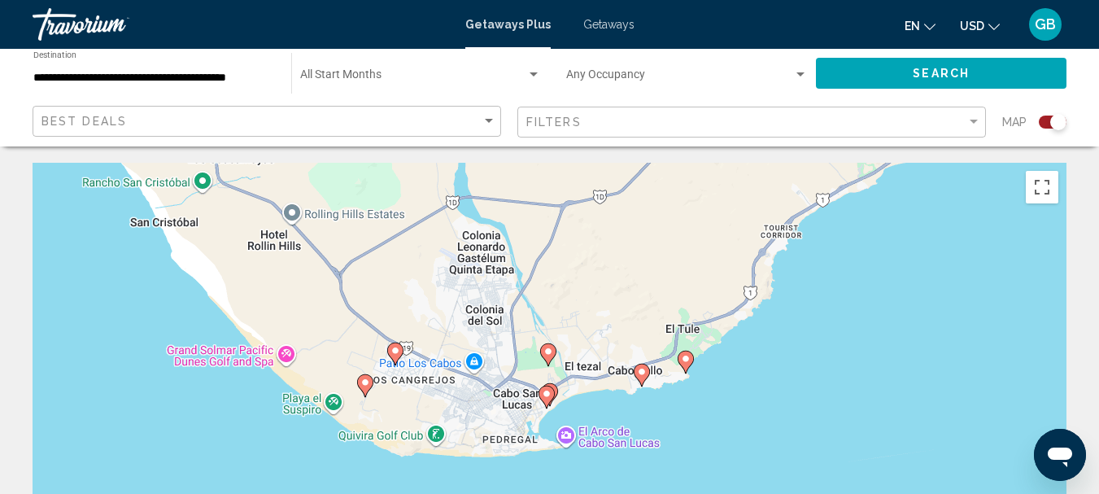
click at [554, 387] on gmp-advanced-marker "Main content" at bounding box center [547, 397] width 16 height 24
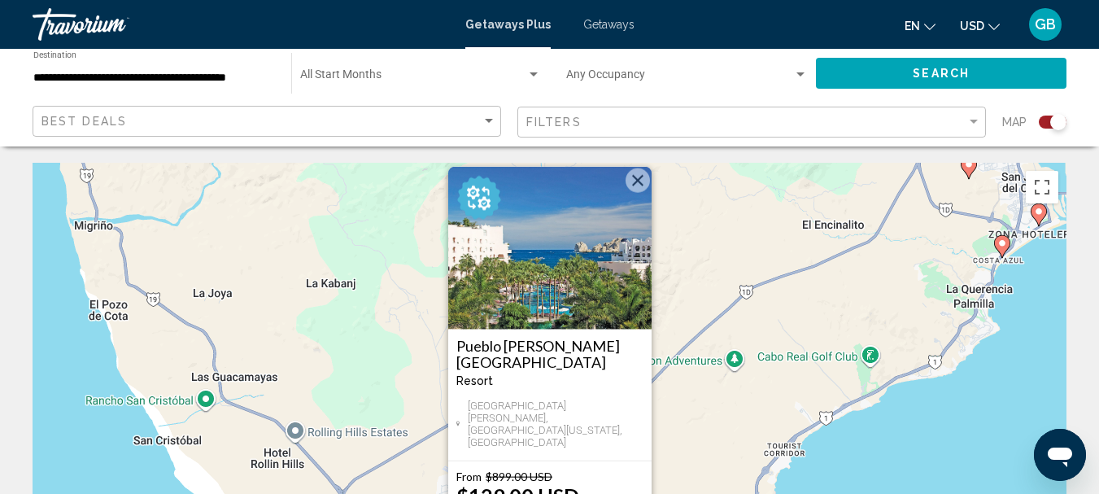
click at [633, 193] on button "Close" at bounding box center [638, 180] width 24 height 24
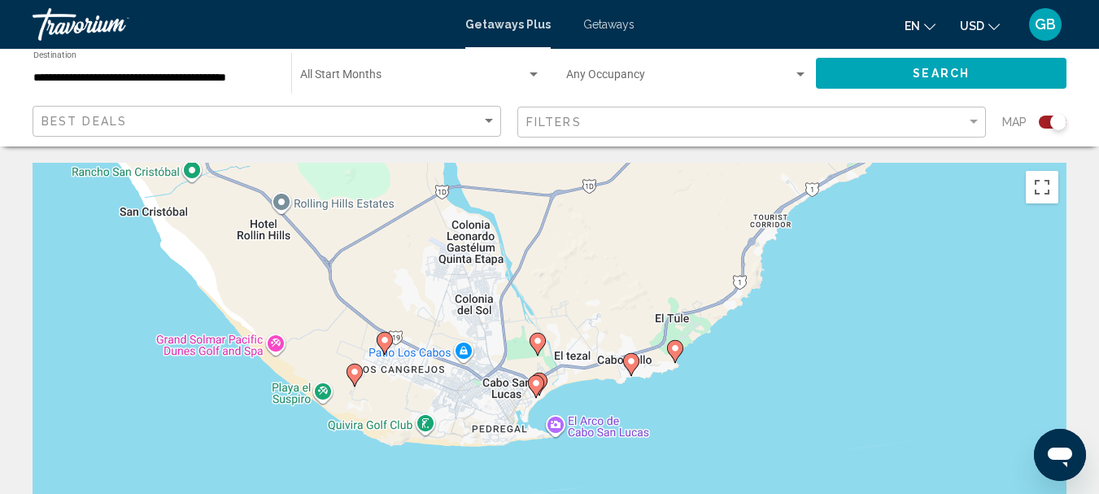
drag, startPoint x: 637, startPoint y: 225, endPoint x: 623, endPoint y: -8, distance: 233.2
click at [623, 0] on html "**********" at bounding box center [549, 247] width 1099 height 494
click at [538, 340] on image "Main content" at bounding box center [538, 340] width 10 height 10
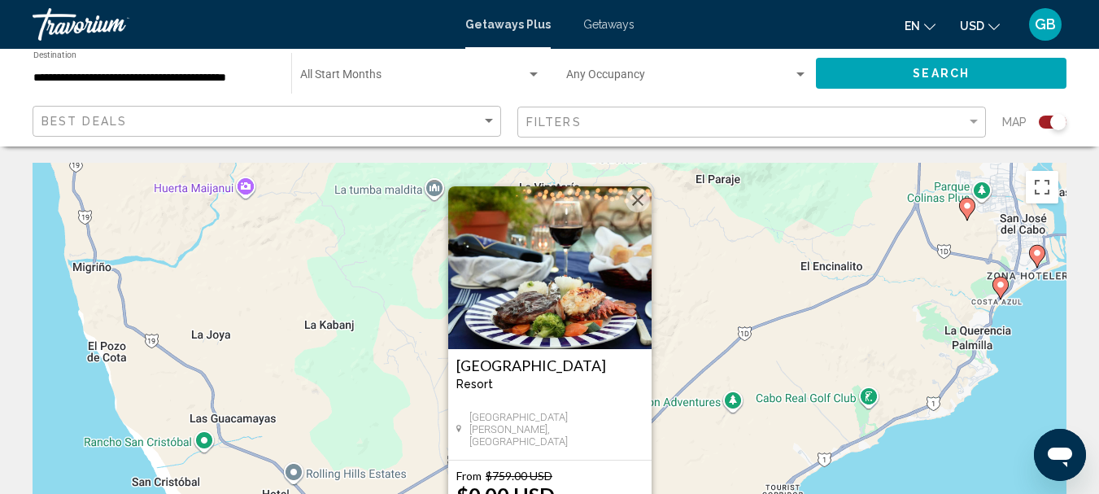
click at [727, 458] on div "To activate drag with keyboard, press Alt + Enter. Once in keyboard drag state,…" at bounding box center [550, 407] width 1034 height 488
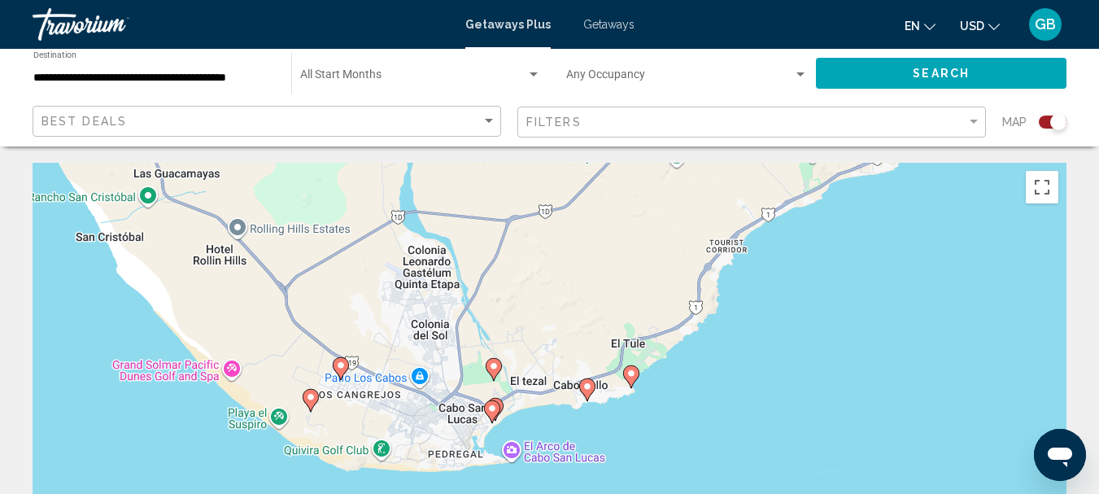
drag, startPoint x: 716, startPoint y: 448, endPoint x: 656, endPoint y: 190, distance: 264.9
click at [656, 190] on div "To activate drag with keyboard, press Alt + Enter. Once in keyboard drag state,…" at bounding box center [550, 407] width 1034 height 488
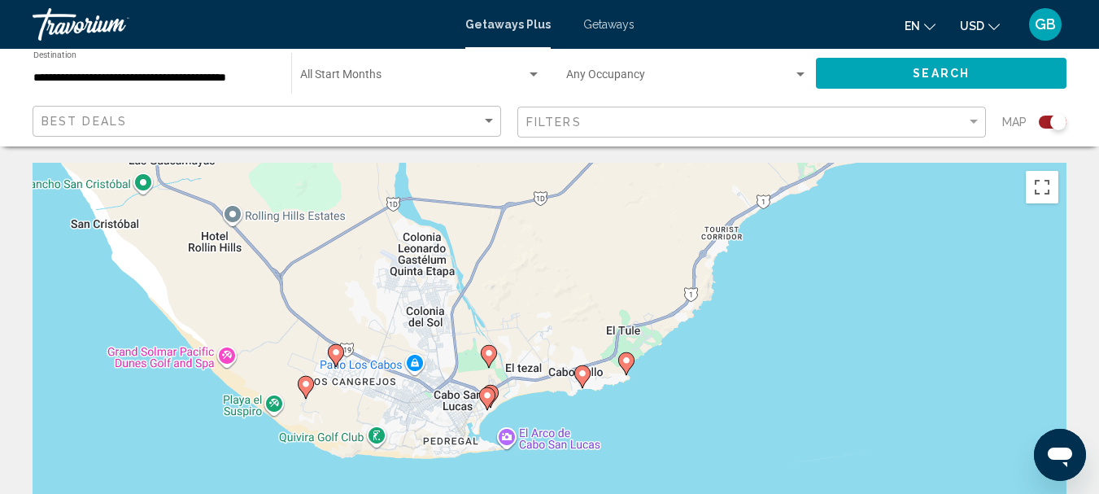
click at [487, 410] on icon "Main content" at bounding box center [487, 398] width 16 height 23
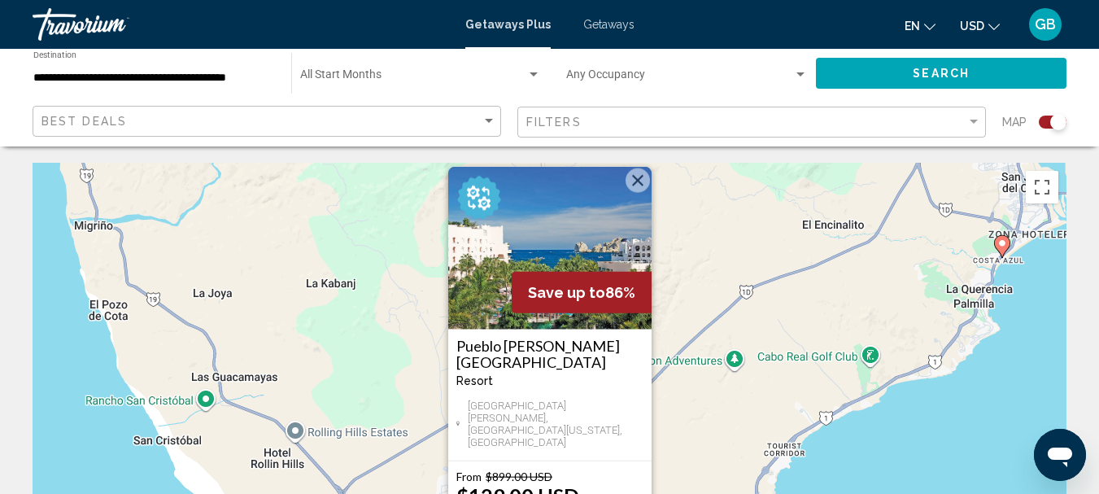
click at [636, 193] on button "Close" at bounding box center [638, 180] width 24 height 24
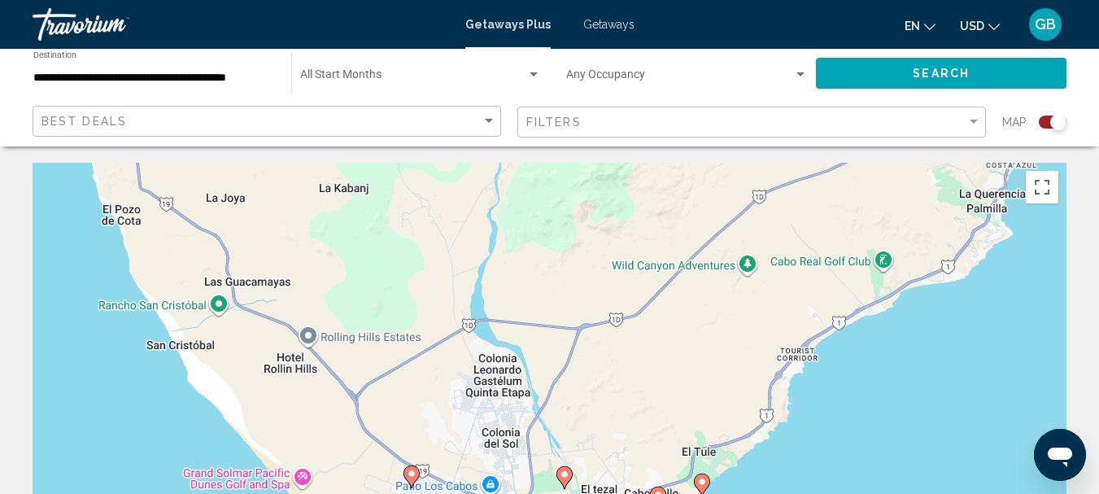
drag, startPoint x: 511, startPoint y: 403, endPoint x: 523, endPoint y: 282, distance: 121.1
click at [523, 282] on div "To activate drag with keyboard, press Alt + Enter. Once in keyboard drag state,…" at bounding box center [550, 407] width 1034 height 488
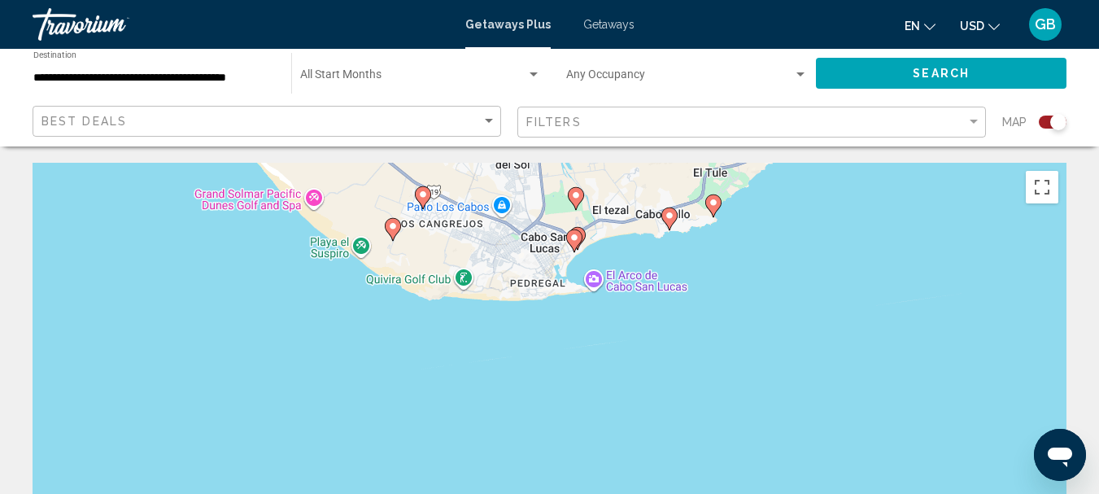
drag, startPoint x: 535, startPoint y: 443, endPoint x: 544, endPoint y: 183, distance: 259.7
click at [544, 183] on div "To activate drag with keyboard, press Alt + Enter. Once in keyboard drag state,…" at bounding box center [550, 407] width 1034 height 488
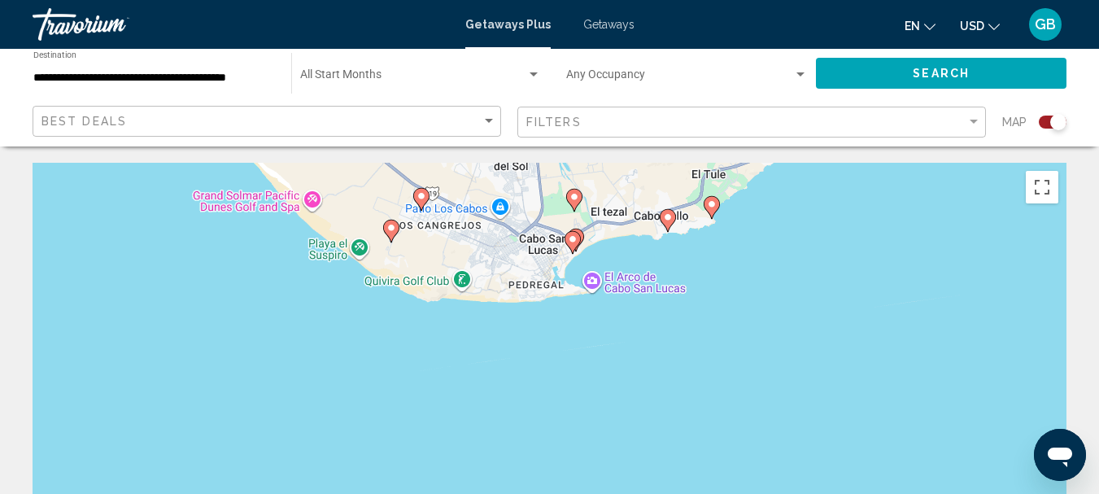
click at [581, 232] on icon "Main content" at bounding box center [575, 239] width 15 height 21
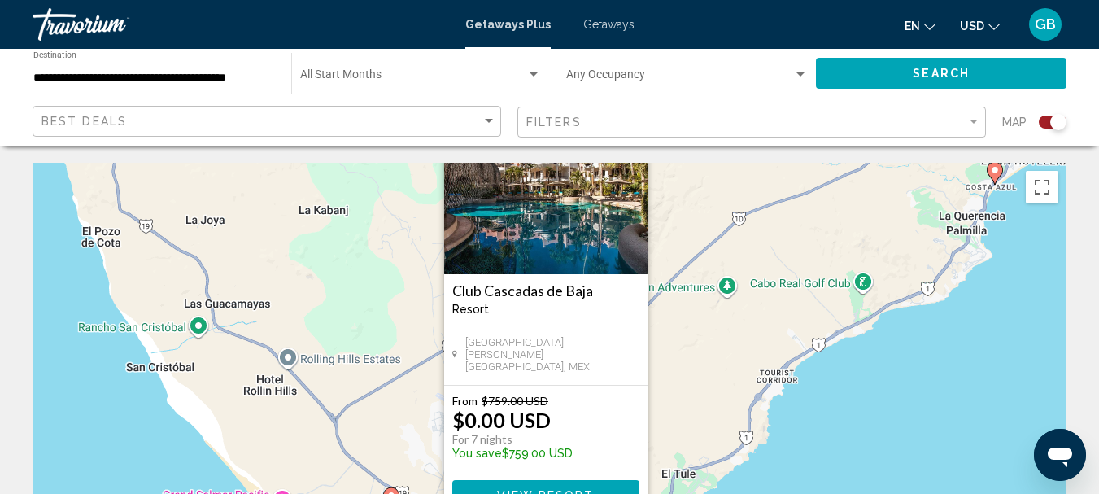
drag, startPoint x: 737, startPoint y: 432, endPoint x: 732, endPoint y: 355, distance: 77.5
click at [732, 355] on div "To activate drag with keyboard, press Alt + Enter. Once in keyboard drag state,…" at bounding box center [550, 407] width 1034 height 488
click at [516, 487] on span "View Resort" at bounding box center [546, 493] width 97 height 13
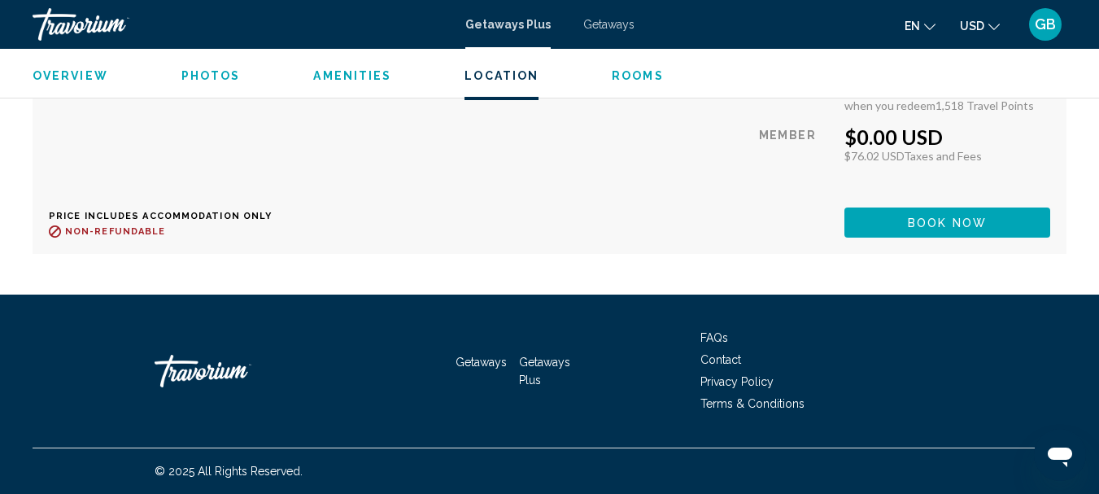
scroll to position [2231, 0]
